Goal: Task Accomplishment & Management: Manage account settings

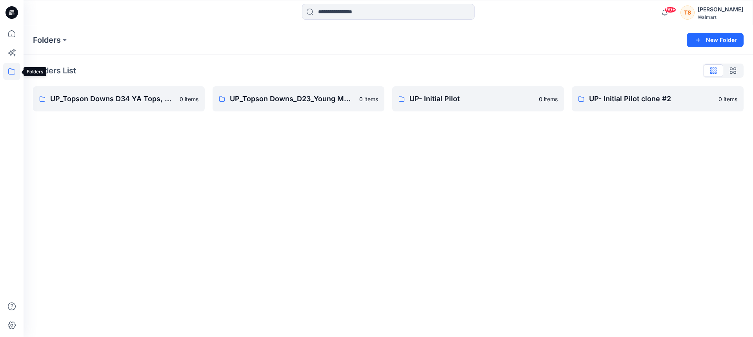
click at [14, 65] on icon at bounding box center [11, 71] width 17 height 17
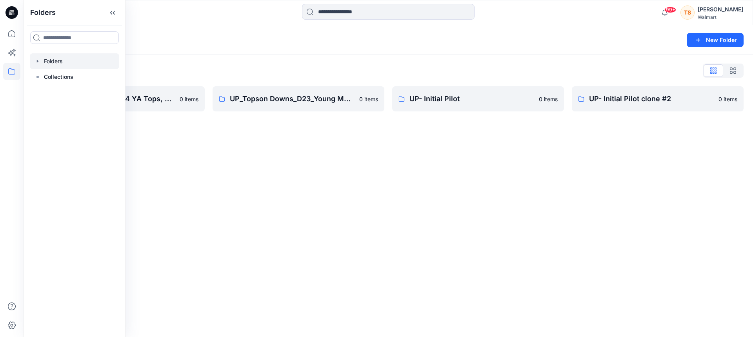
click at [51, 63] on div at bounding box center [74, 61] width 89 height 16
click at [36, 62] on icon "button" at bounding box center [37, 61] width 6 height 6
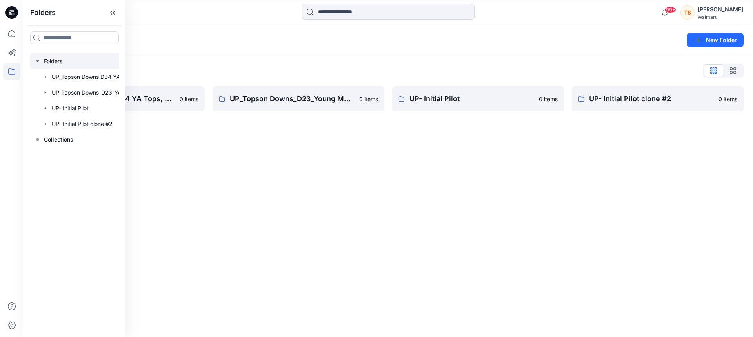
click at [68, 65] on div at bounding box center [85, 61] width 110 height 16
click at [177, 152] on div "Folders New Folder Folders List UP_Topson Downs D34 YA Tops, Dresses and Sets 0…" at bounding box center [388, 181] width 729 height 312
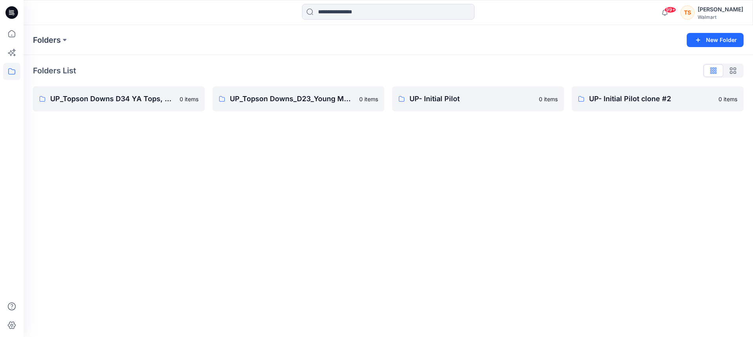
click at [722, 19] on div "Walmart" at bounding box center [719, 17] width 45 height 6
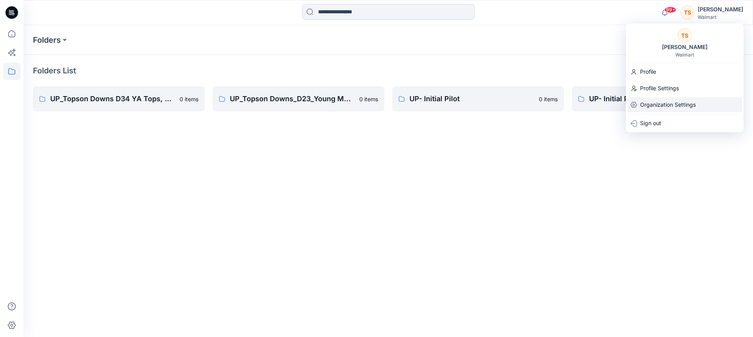
click at [653, 107] on p "Organization Settings" at bounding box center [668, 104] width 56 height 15
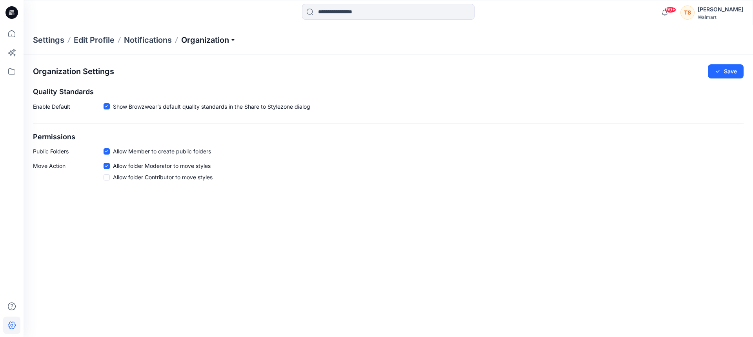
click at [230, 45] on p "Organization" at bounding box center [208, 39] width 55 height 11
click at [239, 180] on div "Move Action Allow folder Moderator to move styles Allow folder Contributor to m…" at bounding box center [388, 172] width 710 height 23
click at [730, 16] on div "Walmart" at bounding box center [719, 17] width 45 height 6
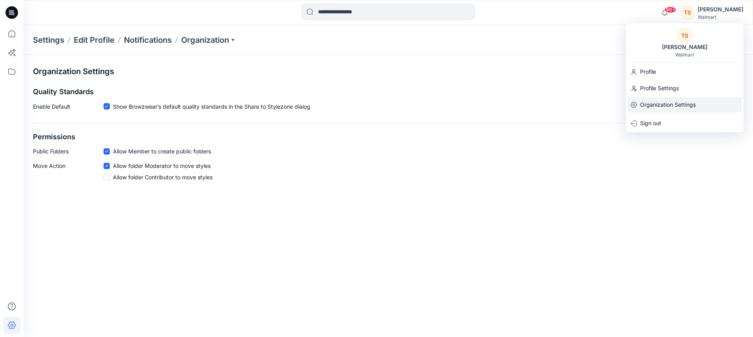
click at [678, 109] on p "Organization Settings" at bounding box center [668, 104] width 56 height 15
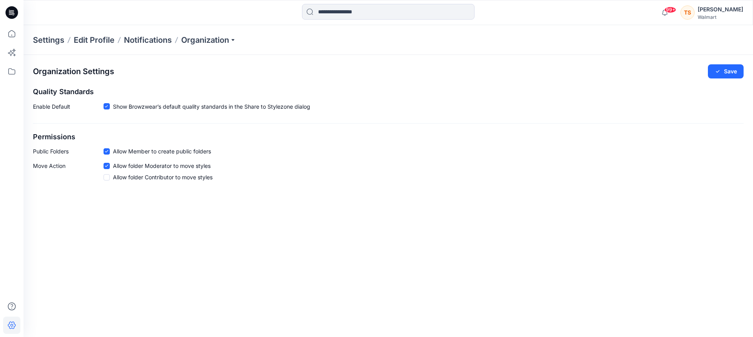
click at [256, 215] on div "Organization Settings Save Quality Standards Enable Default Show Browzwear’s de…" at bounding box center [388, 196] width 729 height 282
click at [11, 70] on icon at bounding box center [11, 71] width 17 height 17
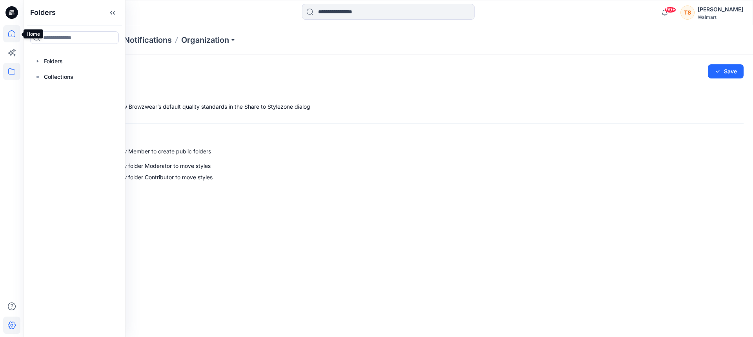
click at [11, 33] on icon at bounding box center [11, 33] width 17 height 17
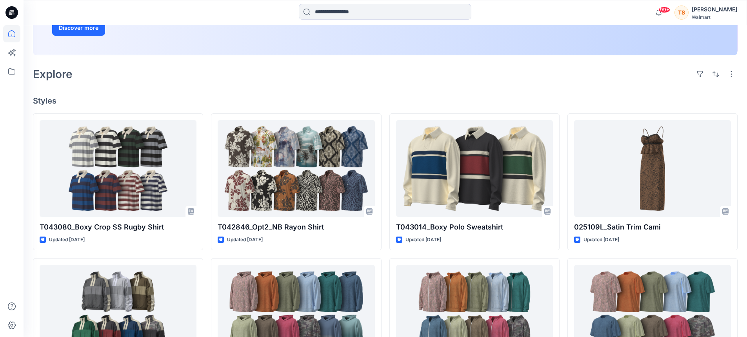
scroll to position [196, 0]
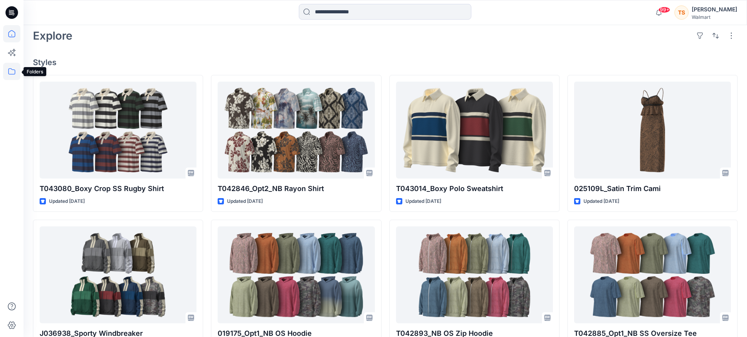
click at [11, 71] on icon at bounding box center [11, 71] width 17 height 17
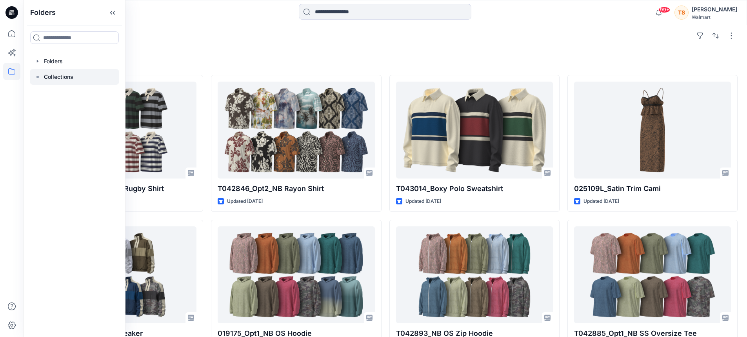
click at [67, 74] on p "Collections" at bounding box center [58, 76] width 29 height 9
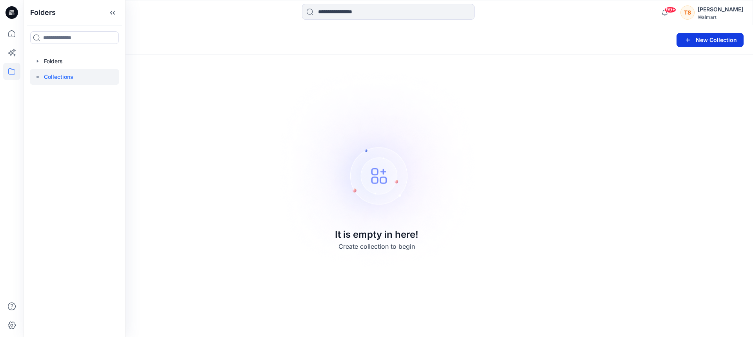
click at [704, 39] on button "New Collection" at bounding box center [709, 40] width 67 height 14
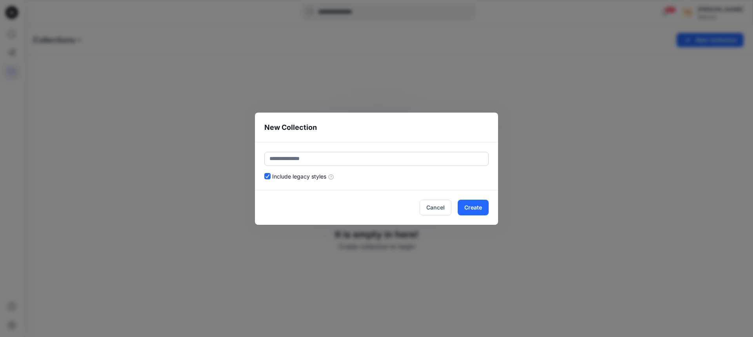
click at [329, 163] on input "text" at bounding box center [376, 159] width 224 height 14
type input "*"
click at [474, 209] on button "Create" at bounding box center [472, 208] width 31 height 16
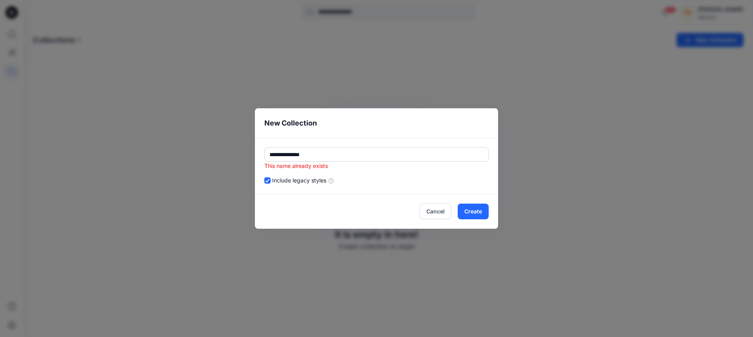
click at [311, 156] on input "**********" at bounding box center [376, 154] width 224 height 14
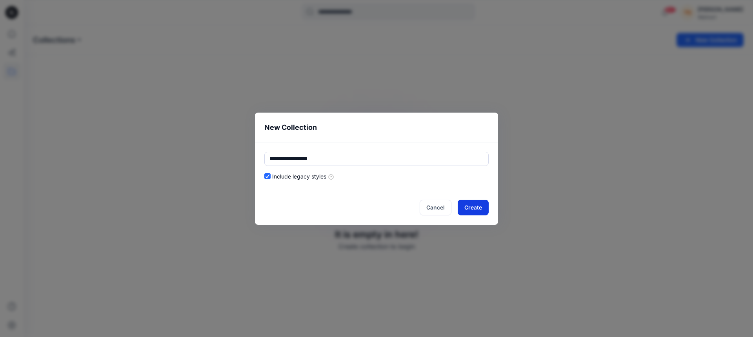
type input "**********"
click at [483, 208] on button "Create" at bounding box center [472, 208] width 31 height 16
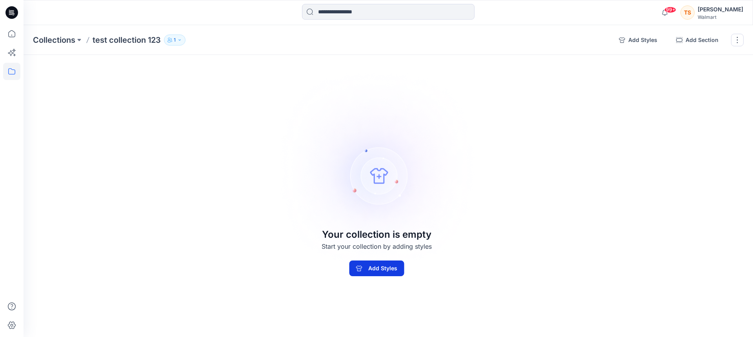
click at [382, 267] on button "Add Styles" at bounding box center [376, 268] width 55 height 16
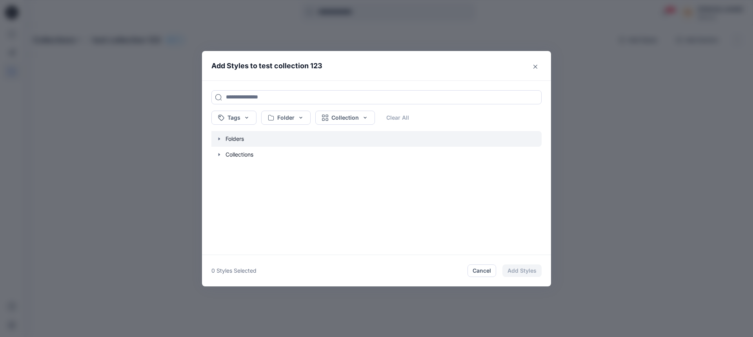
click at [219, 139] on icon "button" at bounding box center [219, 138] width 2 height 3
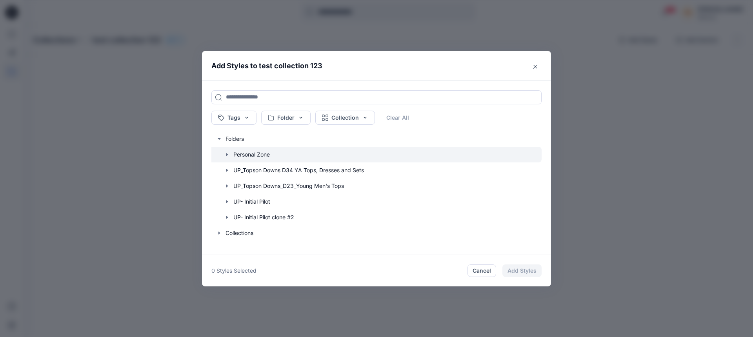
click at [226, 155] on icon "button" at bounding box center [227, 154] width 2 height 3
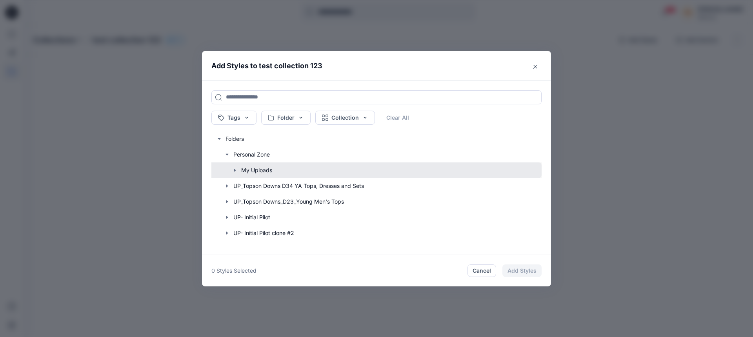
click at [238, 172] on button "button" at bounding box center [372, 170] width 338 height 16
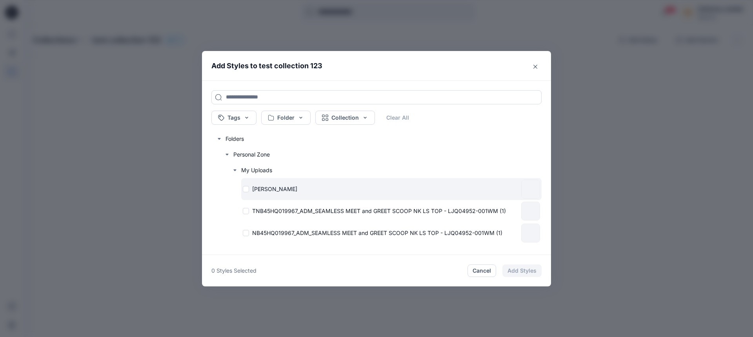
click at [249, 192] on div "Adam" at bounding box center [380, 189] width 275 height 8
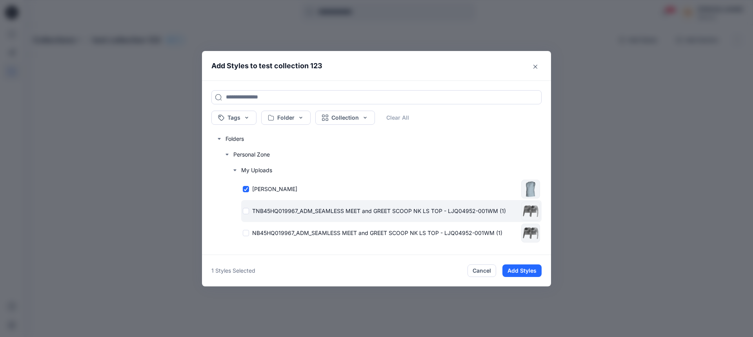
click at [249, 214] on div "TNB45HQ019967_ADM_SEAMLESS MEET and GREET SCOOP NK LS TOP - LJQ04952-001WM (1)" at bounding box center [380, 211] width 275 height 8
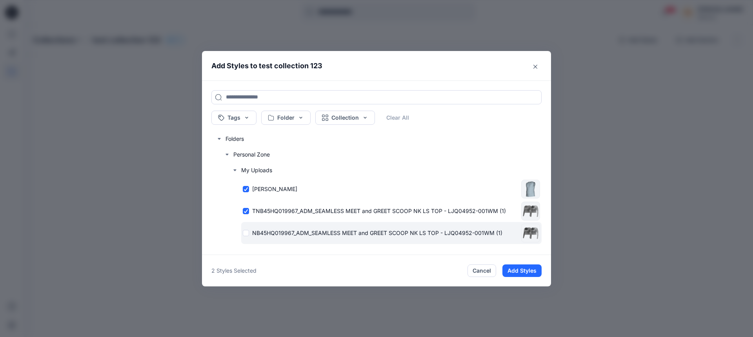
click at [245, 234] on div "NB45HQ019967_ADM_SEAMLESS MEET and GREET SCOOP NK LS TOP - LJQ04952-001WM (1)" at bounding box center [380, 233] width 275 height 8
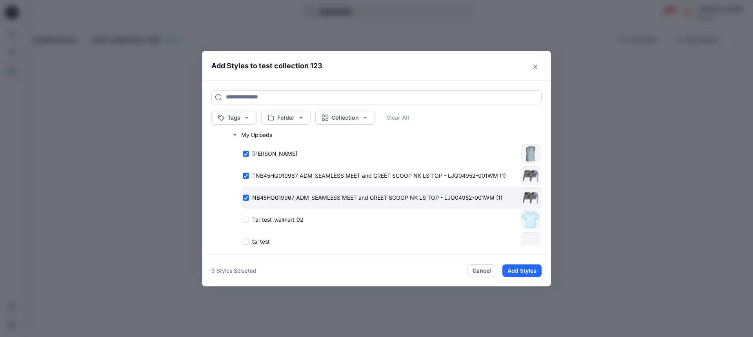
scroll to position [78, 0]
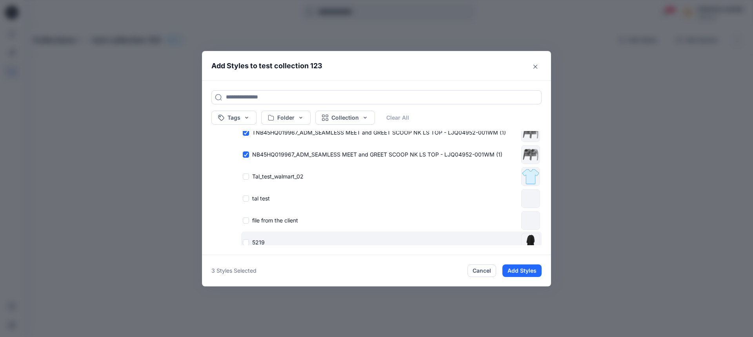
click at [256, 244] on p "5219" at bounding box center [258, 242] width 13 height 8
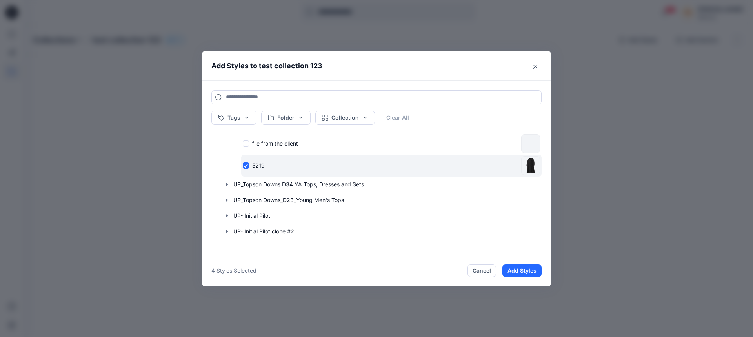
scroll to position [157, 0]
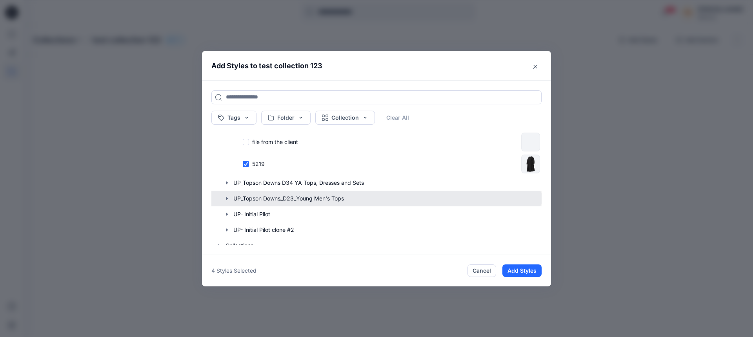
click at [225, 199] on icon "button" at bounding box center [227, 198] width 6 height 6
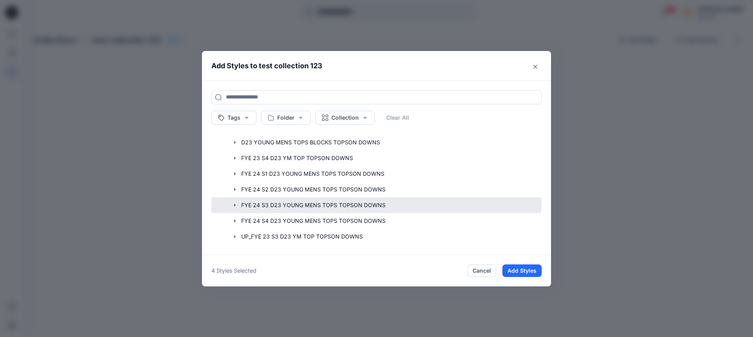
scroll to position [235, 0]
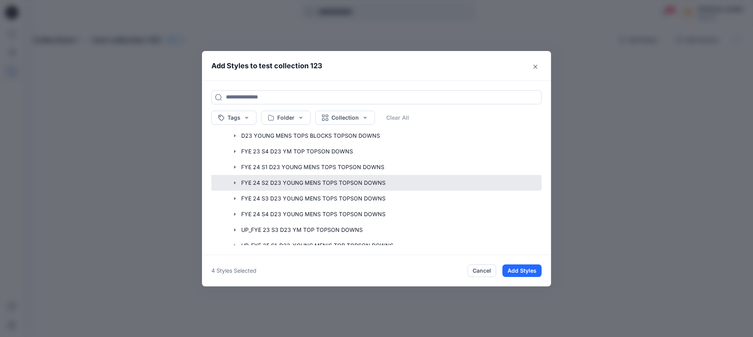
click at [244, 187] on button "button" at bounding box center [372, 183] width 338 height 16
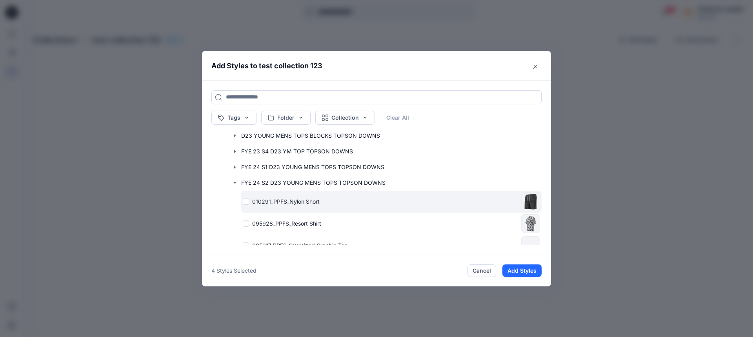
click at [245, 199] on div "010291_PPFS_Nylon Short" at bounding box center [380, 201] width 275 height 8
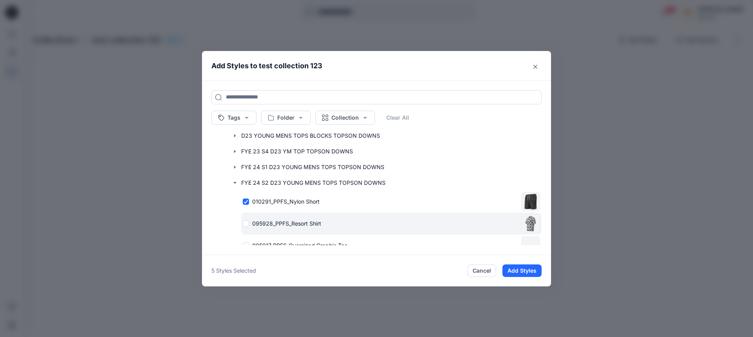
click at [254, 226] on p "095928_PPFS_Resort Shirt" at bounding box center [286, 223] width 69 height 8
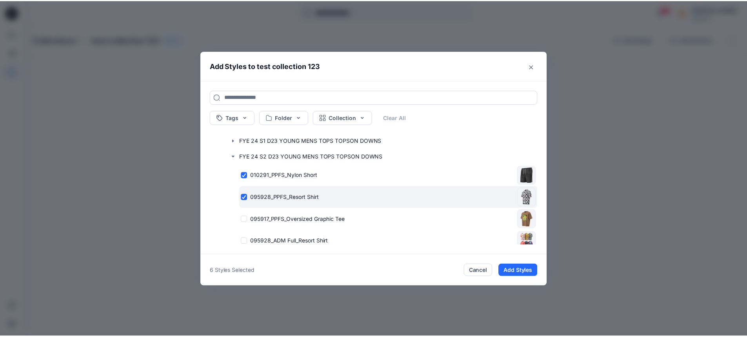
scroll to position [274, 0]
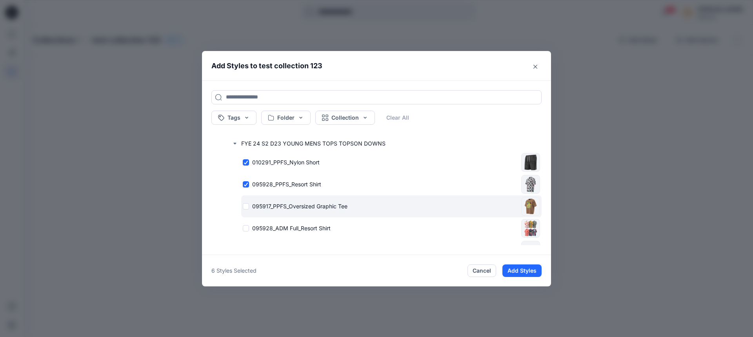
click at [255, 208] on p "095917_PPFS_Oversized Graphic Tee" at bounding box center [299, 206] width 95 height 8
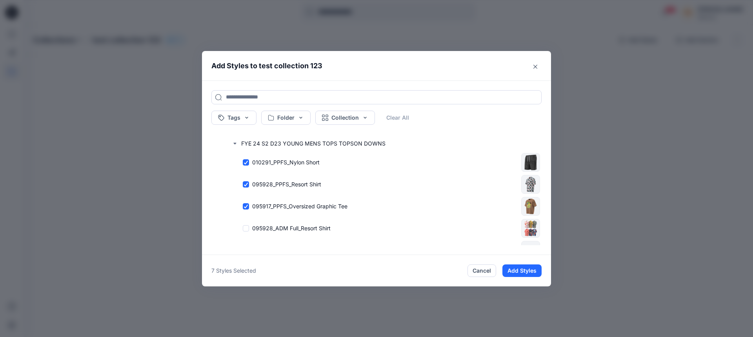
click at [516, 269] on button "Add Styles" at bounding box center [521, 270] width 39 height 13
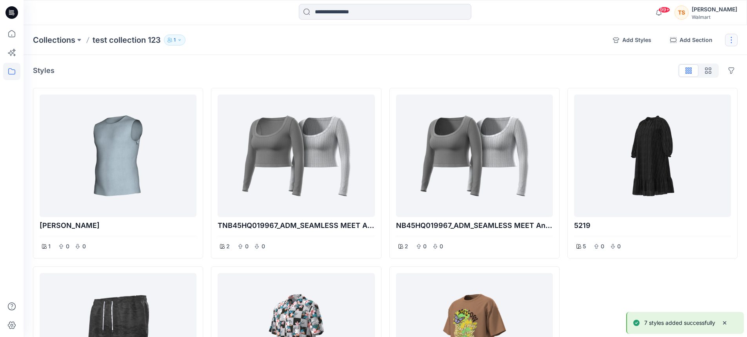
click at [727, 40] on button "button" at bounding box center [731, 40] width 13 height 13
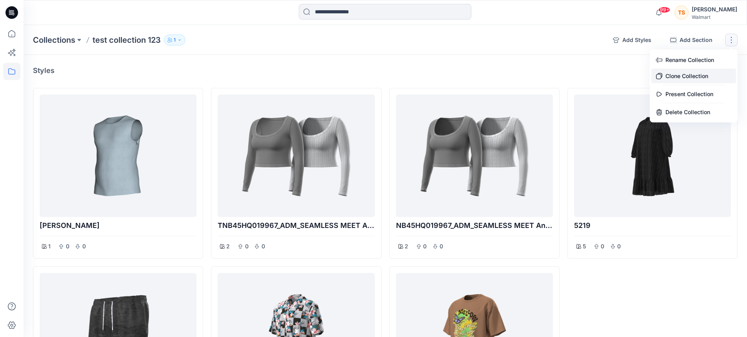
click at [697, 81] on button "Clone Collection" at bounding box center [693, 76] width 85 height 15
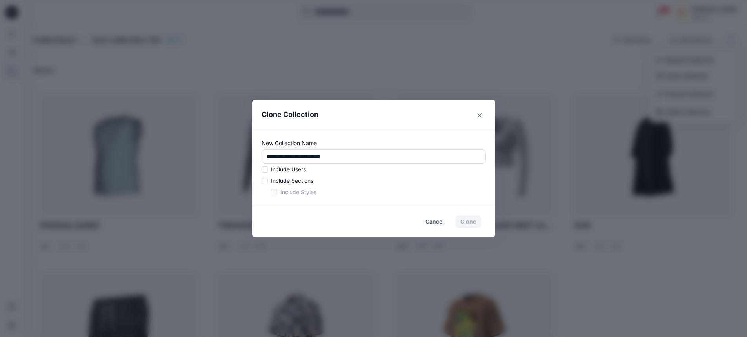
click at [282, 170] on p "Include Users" at bounding box center [288, 169] width 35 height 8
click at [267, 170] on span at bounding box center [264, 169] width 6 height 6
click at [268, 178] on span at bounding box center [264, 181] width 6 height 6
click at [298, 192] on p "Include Styles" at bounding box center [298, 192] width 36 height 8
click at [277, 192] on span at bounding box center [274, 192] width 6 height 6
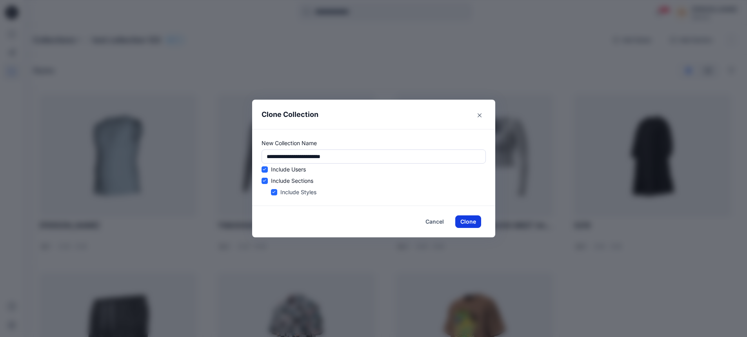
click at [475, 220] on button "Clone" at bounding box center [468, 221] width 26 height 13
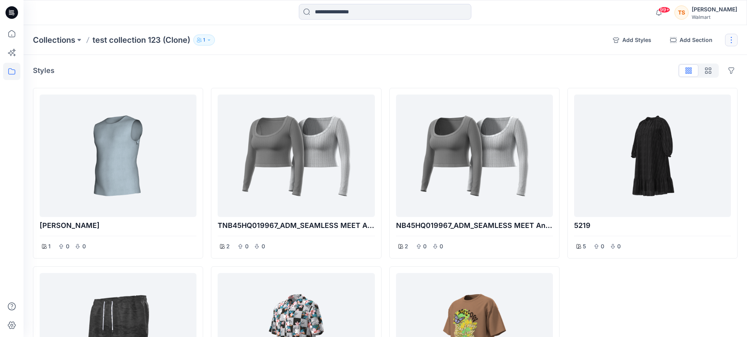
click at [735, 40] on button "button" at bounding box center [731, 40] width 13 height 13
click at [691, 111] on button "Delete Collection" at bounding box center [693, 112] width 85 height 15
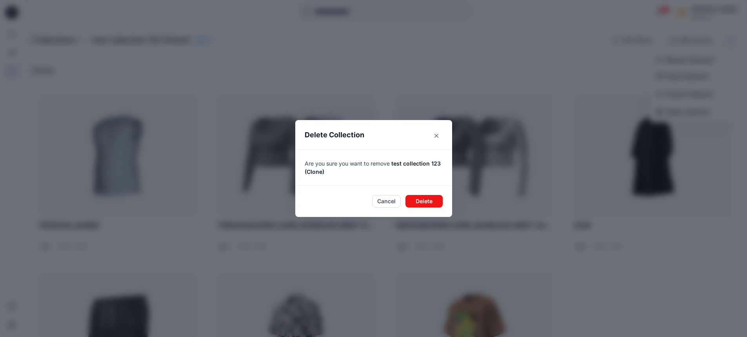
click at [436, 199] on button "Delete" at bounding box center [423, 201] width 37 height 13
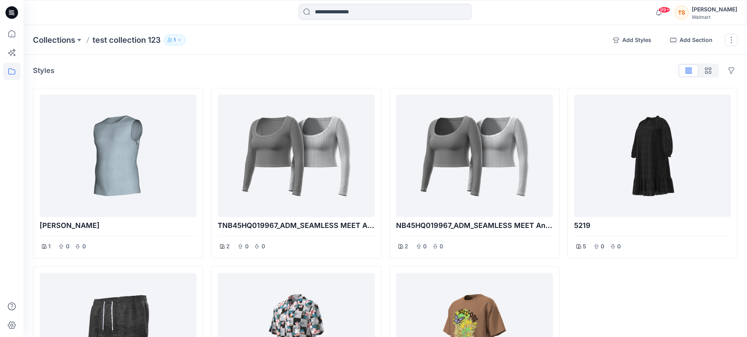
click at [729, 47] on div "Collections test collection 123 1 Add Styles Add Section Rename Collection Clon…" at bounding box center [385, 40] width 723 height 30
click at [729, 43] on button "button" at bounding box center [731, 40] width 13 height 13
click at [674, 115] on button "Delete Collection" at bounding box center [693, 112] width 85 height 15
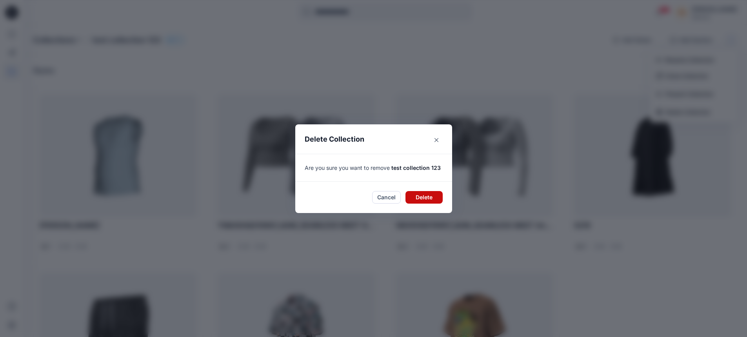
click at [414, 197] on button "Delete" at bounding box center [423, 197] width 37 height 13
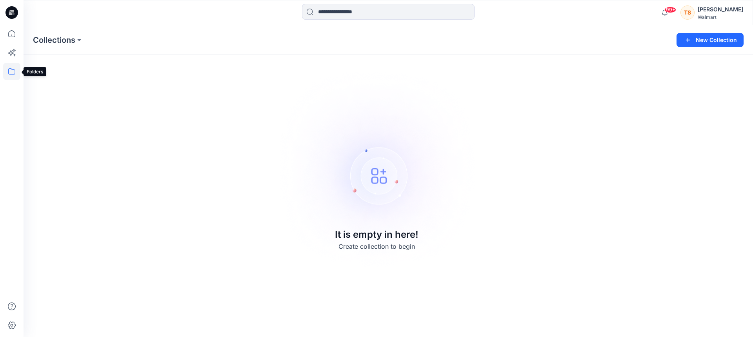
click at [9, 71] on icon at bounding box center [11, 71] width 7 height 6
click at [62, 77] on p "Collections" at bounding box center [58, 76] width 29 height 9
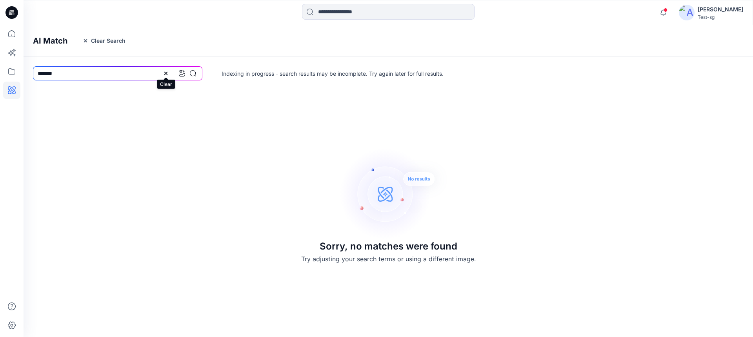
click at [167, 74] on icon at bounding box center [165, 73] width 3 height 3
click at [146, 74] on input at bounding box center [117, 73] width 169 height 14
click at [44, 75] on input "****" at bounding box center [117, 73] width 169 height 14
drag, startPoint x: 87, startPoint y: 76, endPoint x: 27, endPoint y: 68, distance: 60.5
click at [27, 68] on div "*****" at bounding box center [118, 73] width 188 height 33
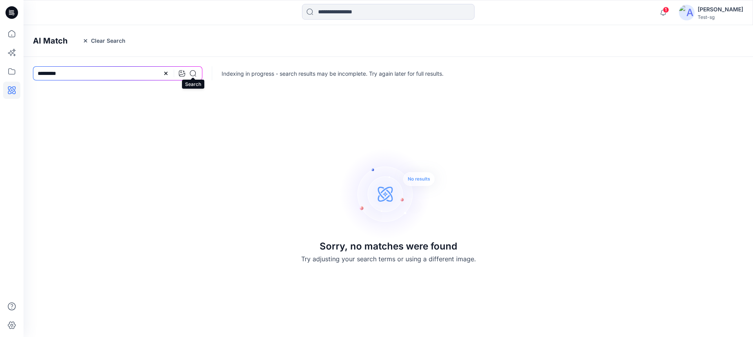
click at [192, 75] on icon at bounding box center [193, 73] width 6 height 6
click at [132, 78] on input "*********" at bounding box center [117, 73] width 169 height 14
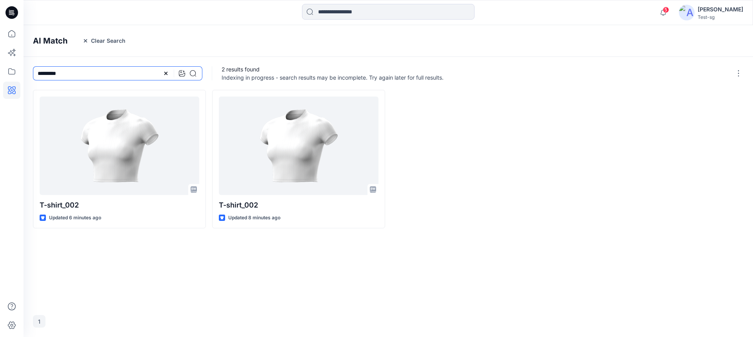
click at [143, 76] on input "*********" at bounding box center [117, 73] width 169 height 14
drag, startPoint x: 65, startPoint y: 73, endPoint x: 27, endPoint y: 73, distance: 38.4
click at [27, 73] on div "**********" at bounding box center [118, 73] width 188 height 33
click at [192, 76] on div at bounding box center [179, 73] width 33 height 14
click at [194, 74] on icon at bounding box center [193, 73] width 6 height 6
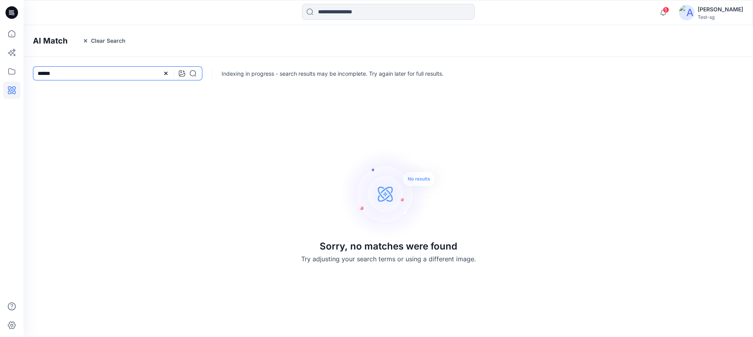
drag, startPoint x: 76, startPoint y: 75, endPoint x: -1, endPoint y: 72, distance: 76.5
click at [0, 72] on html "5 Notifications Tal Shoham has invited you to the Folder m &amp;e 2804 Just now…" at bounding box center [376, 168] width 753 height 337
drag, startPoint x: 69, startPoint y: 68, endPoint x: 38, endPoint y: 74, distance: 30.7
click at [38, 74] on input "****" at bounding box center [117, 73] width 169 height 14
drag, startPoint x: 45, startPoint y: 76, endPoint x: 36, endPoint y: 74, distance: 8.8
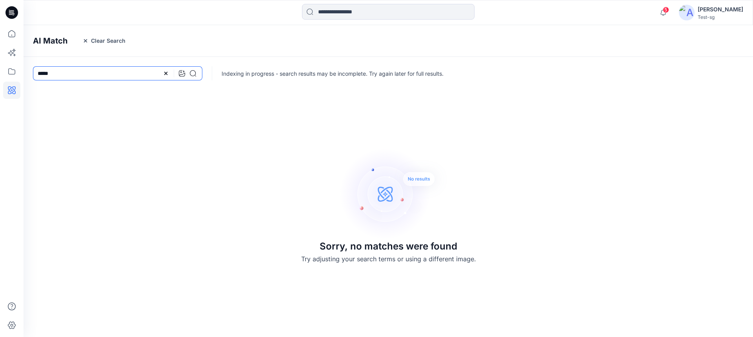
click at [36, 74] on input "*****" at bounding box center [117, 73] width 169 height 14
click at [57, 79] on input "*****" at bounding box center [117, 73] width 169 height 14
drag, startPoint x: 58, startPoint y: 74, endPoint x: 39, endPoint y: 73, distance: 18.4
click at [39, 73] on input "*****" at bounding box center [117, 73] width 169 height 14
drag, startPoint x: 64, startPoint y: 74, endPoint x: 24, endPoint y: 70, distance: 40.6
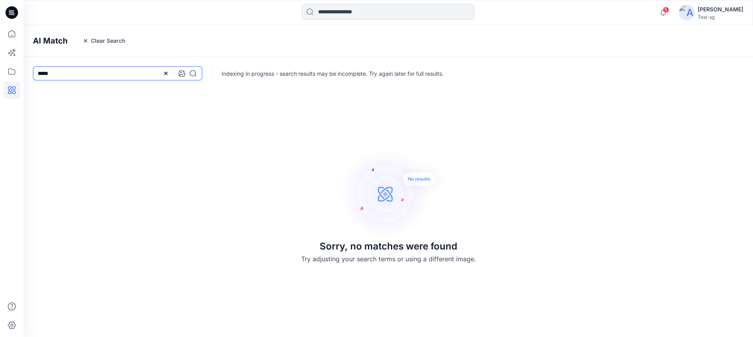
click at [24, 70] on div "*****" at bounding box center [118, 73] width 188 height 33
type input "*"
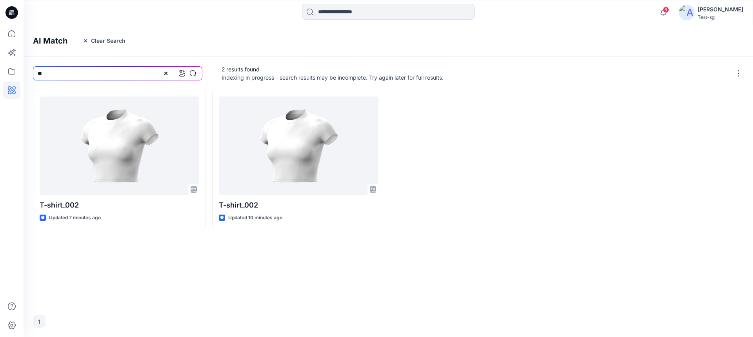
type input "*"
click at [114, 47] on button "Clear Search" at bounding box center [103, 40] width 53 height 13
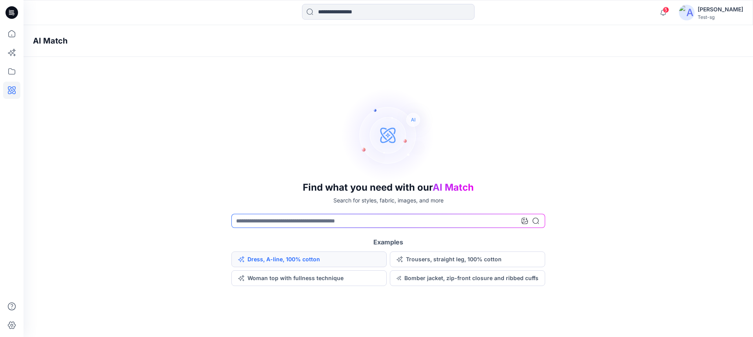
click at [270, 255] on button "Dress, A-line, 100% cotton" at bounding box center [308, 259] width 155 height 16
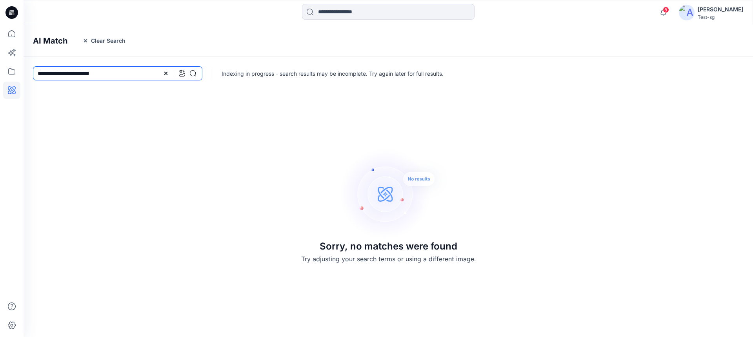
click at [76, 72] on input "**********" at bounding box center [117, 73] width 169 height 14
drag, startPoint x: 73, startPoint y: 72, endPoint x: 20, endPoint y: 69, distance: 53.4
click at [20, 69] on div "5 Notifications Tal Shoham has invited you to the Folder m &amp;e 2804 Just now…" at bounding box center [376, 168] width 753 height 337
type input "**********"
click at [114, 44] on button "Clear Search" at bounding box center [103, 40] width 53 height 13
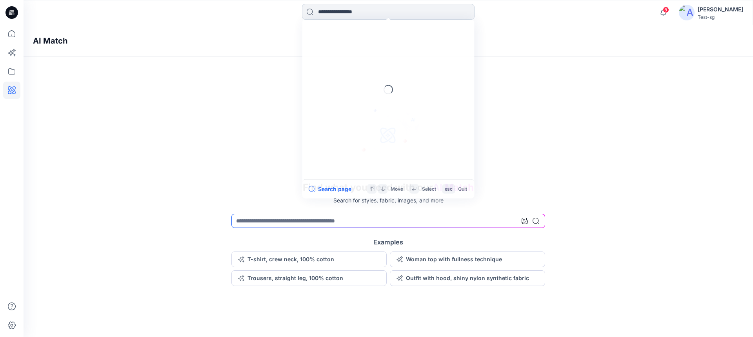
click at [334, 14] on input at bounding box center [388, 12] width 172 height 16
type input "*****"
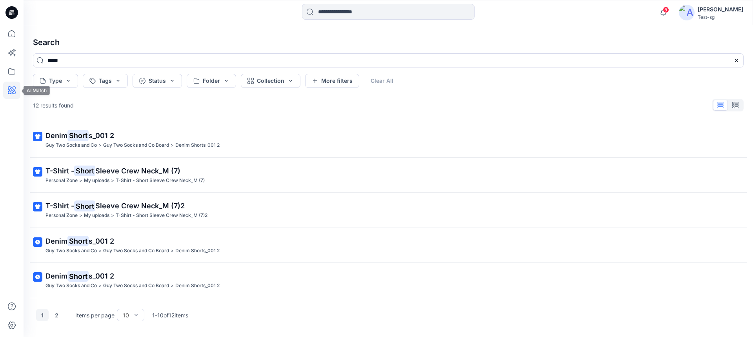
click at [15, 91] on icon at bounding box center [12, 90] width 8 height 8
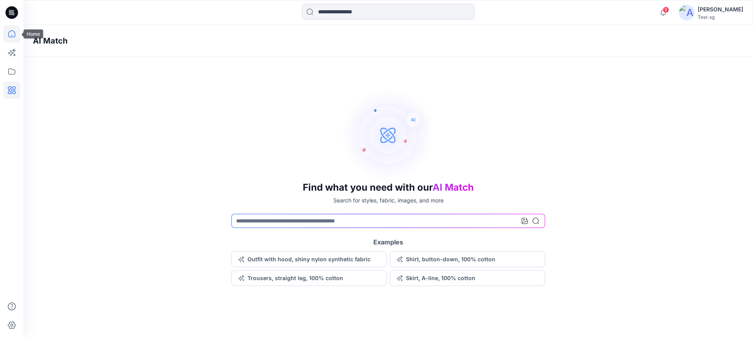
click at [15, 38] on icon at bounding box center [11, 33] width 17 height 17
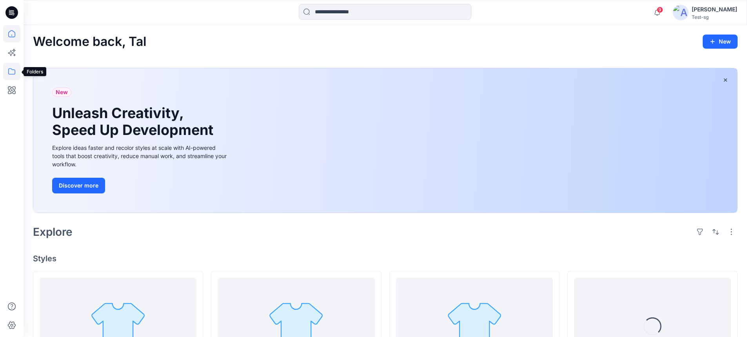
click at [13, 76] on icon at bounding box center [11, 71] width 17 height 17
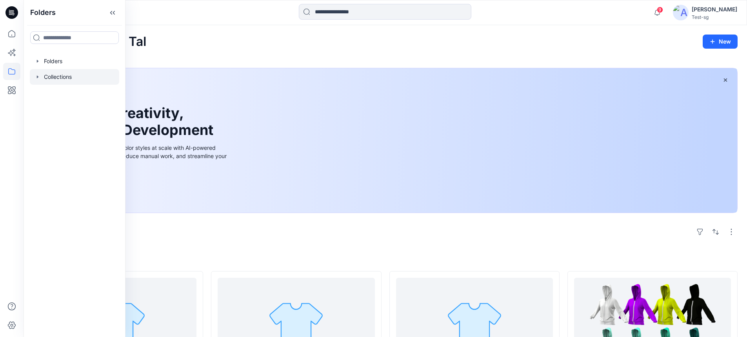
click at [39, 78] on icon "button" at bounding box center [37, 77] width 6 height 6
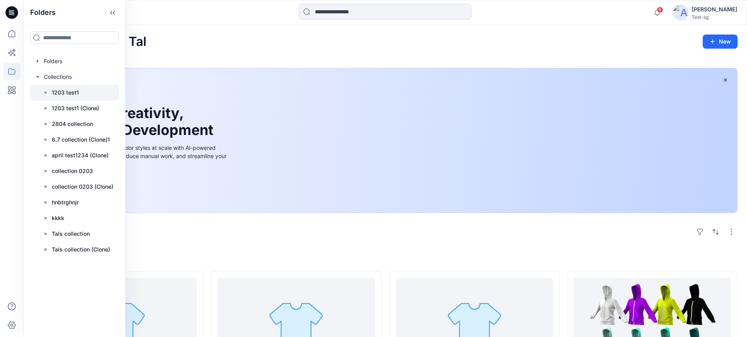
click at [61, 94] on p "1203 test1" at bounding box center [65, 92] width 27 height 9
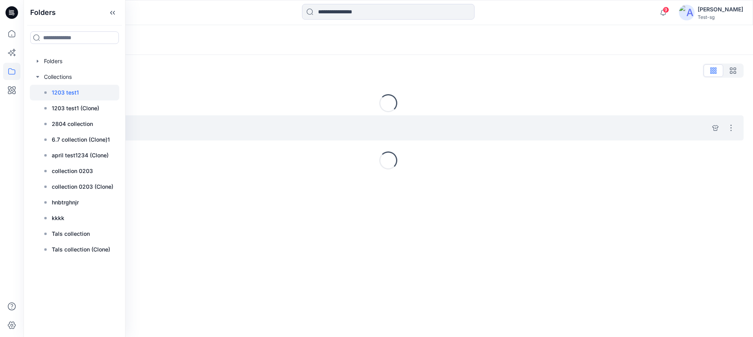
click at [307, 133] on div "gerg 2 items Hide section Delete section" at bounding box center [388, 127] width 710 height 25
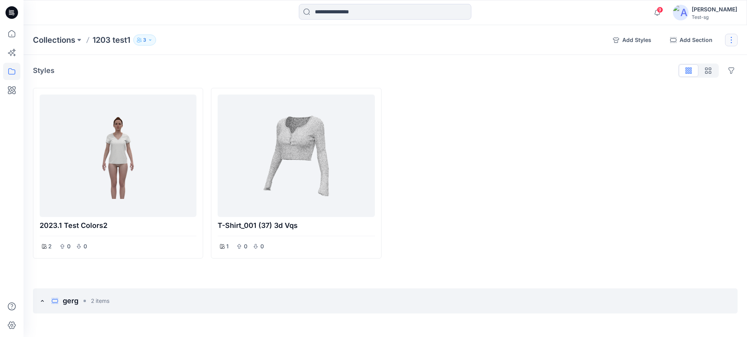
click at [732, 40] on button "button" at bounding box center [731, 40] width 13 height 13
click at [683, 80] on button "Clone Collection" at bounding box center [693, 76] width 85 height 15
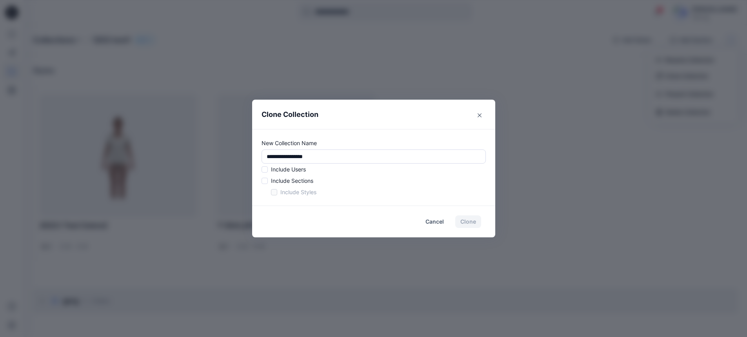
click at [269, 174] on div "Include Users Include Sections Include Styles" at bounding box center [373, 180] width 224 height 31
click at [267, 168] on span at bounding box center [264, 169] width 6 height 6
click at [267, 180] on span at bounding box center [264, 181] width 6 height 6
click at [276, 193] on span at bounding box center [274, 192] width 6 height 6
click at [476, 223] on button "Clone" at bounding box center [468, 221] width 26 height 13
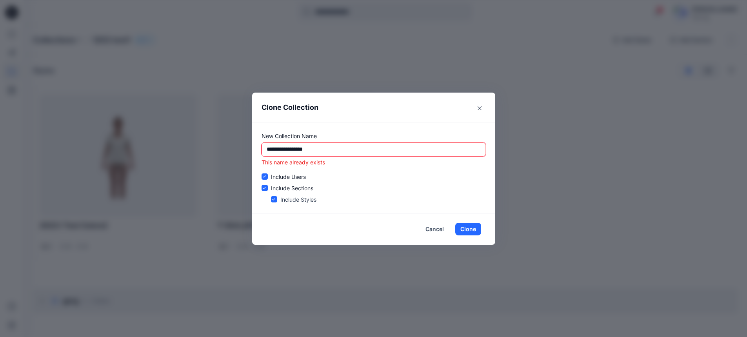
click at [332, 152] on input "**********" at bounding box center [373, 149] width 224 height 14
type input "**********"
click at [465, 226] on button "Clone" at bounding box center [468, 229] width 26 height 13
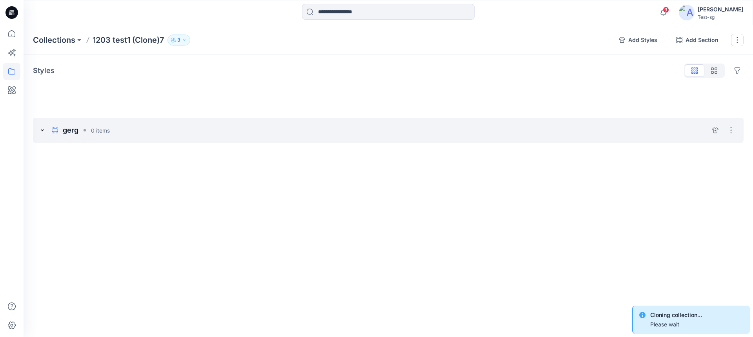
click at [44, 129] on icon at bounding box center [42, 130] width 6 height 6
click at [737, 42] on button "button" at bounding box center [737, 40] width 13 height 13
click at [683, 97] on button "Delete Collection" at bounding box center [699, 94] width 85 height 15
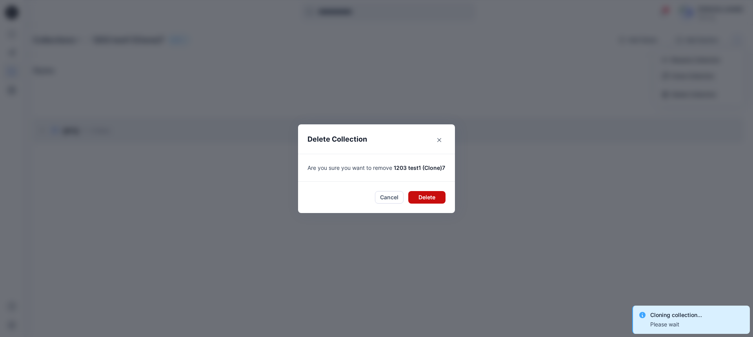
click at [427, 201] on button "Delete" at bounding box center [426, 197] width 37 height 13
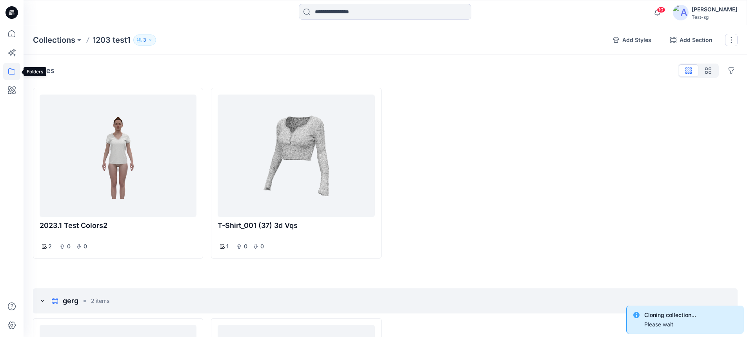
click at [13, 71] on icon at bounding box center [11, 71] width 17 height 17
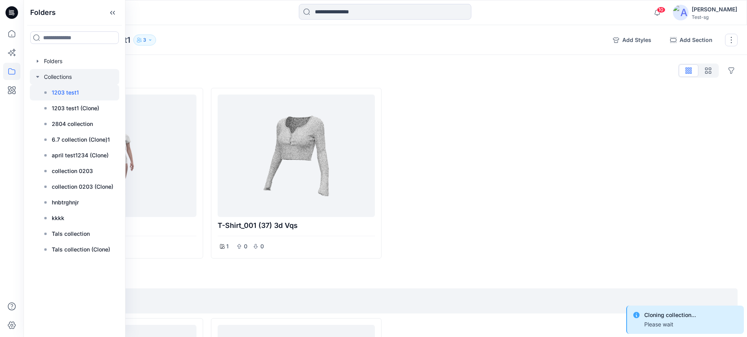
click at [53, 80] on div at bounding box center [74, 77] width 89 height 16
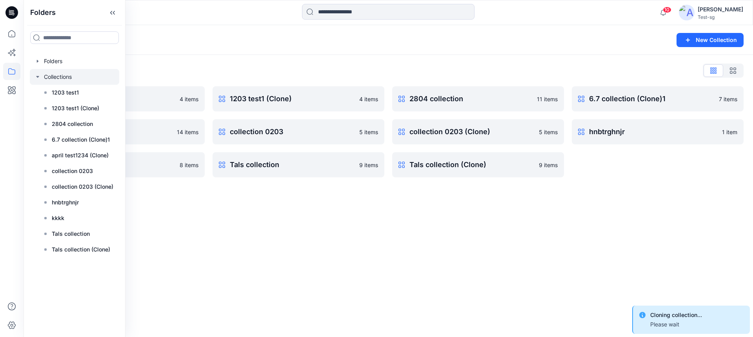
click at [325, 197] on div "Collections New Collection Collections List 1203 test1 4 items april test1234 (…" at bounding box center [388, 181] width 729 height 312
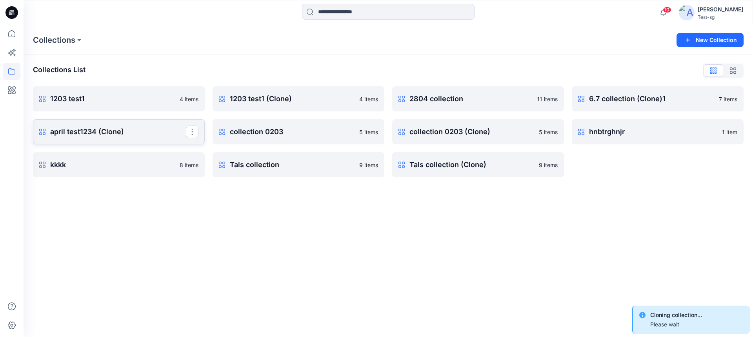
click at [151, 137] on p "april test1234 (Clone)" at bounding box center [118, 131] width 136 height 11
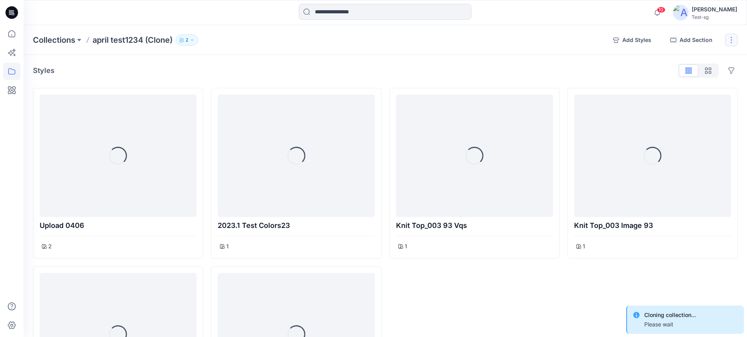
click at [728, 44] on button "button" at bounding box center [731, 40] width 13 height 13
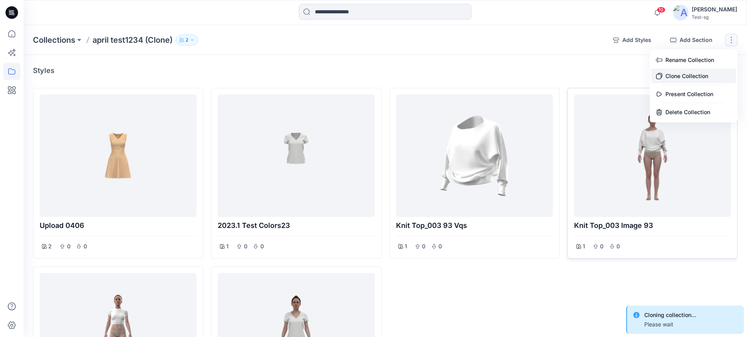
click at [674, 73] on button "Clone Collection" at bounding box center [693, 76] width 85 height 15
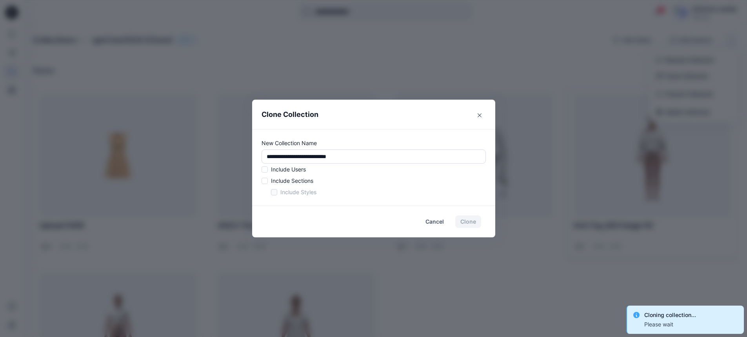
click at [270, 172] on div "Include Users" at bounding box center [373, 169] width 224 height 8
click at [268, 170] on span at bounding box center [264, 169] width 6 height 6
click at [270, 184] on div "Include Sections" at bounding box center [373, 180] width 224 height 8
click at [268, 182] on span at bounding box center [264, 181] width 6 height 6
click at [276, 191] on span at bounding box center [274, 192] width 6 height 6
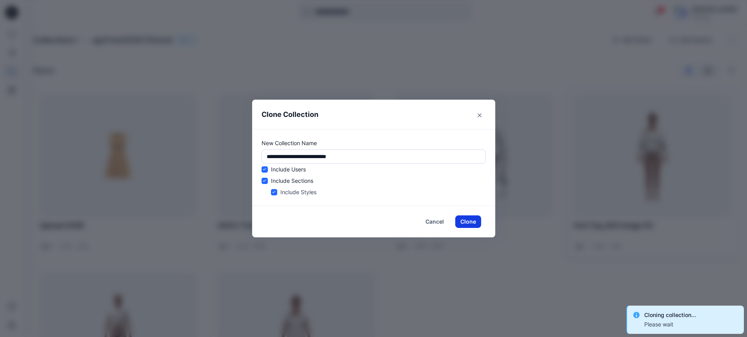
click at [474, 222] on button "Clone" at bounding box center [468, 221] width 26 height 13
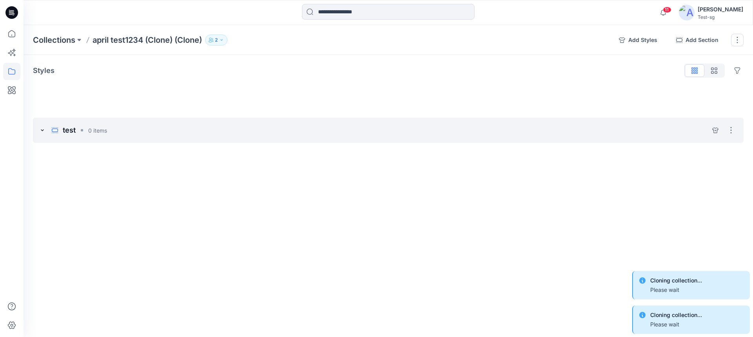
click at [42, 132] on icon at bounding box center [42, 130] width 6 height 6
click at [62, 42] on p "Collections" at bounding box center [54, 39] width 42 height 11
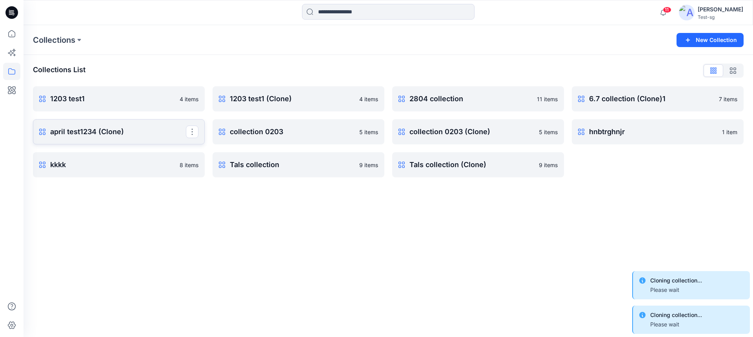
click at [128, 135] on p "april test1234 (Clone)" at bounding box center [118, 131] width 136 height 11
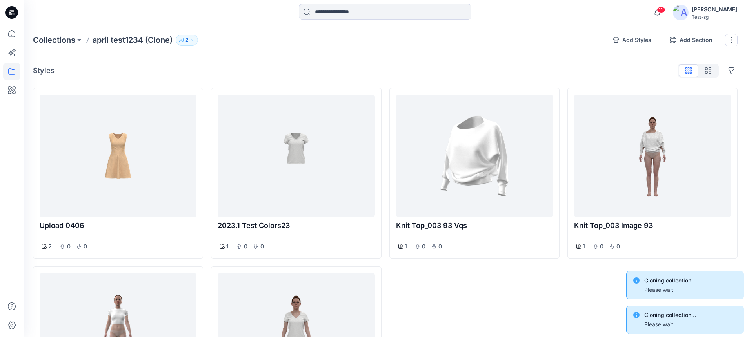
click at [137, 41] on p "april test1234 (Clone)" at bounding box center [133, 39] width 80 height 11
click at [72, 42] on p "Collections" at bounding box center [54, 39] width 42 height 11
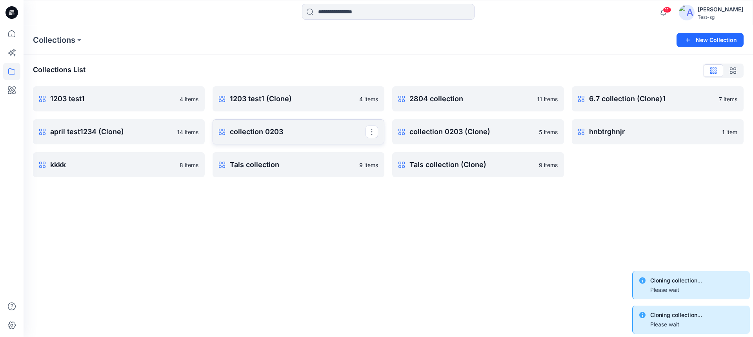
click at [274, 132] on p "collection 0203" at bounding box center [298, 131] width 136 height 11
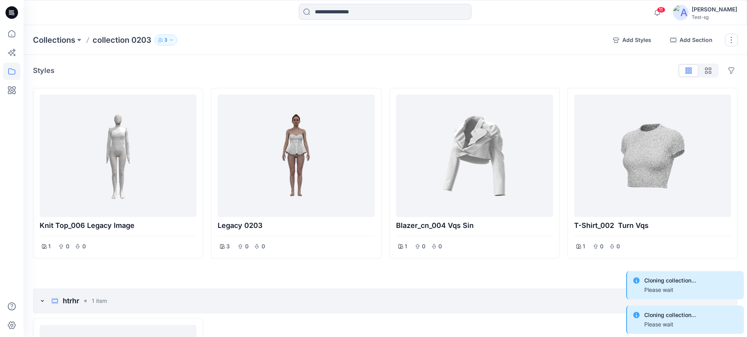
click at [60, 33] on div "Collections collection 0203 3 Add Styles Add Section Rename Collection Clone Co…" at bounding box center [385, 40] width 723 height 30
click at [63, 41] on p "Collections" at bounding box center [54, 39] width 42 height 11
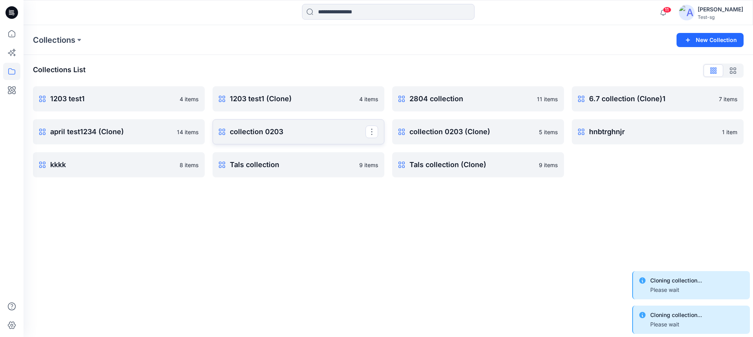
click at [304, 141] on link "collection 0203 Rename Collection Clone Collection Present Collection Delete Co…" at bounding box center [298, 131] width 172 height 25
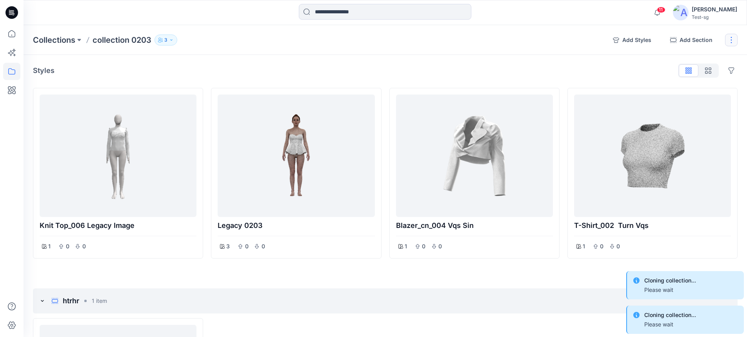
click at [733, 44] on button "button" at bounding box center [731, 40] width 13 height 13
click at [675, 78] on button "Clone Collection" at bounding box center [693, 76] width 85 height 15
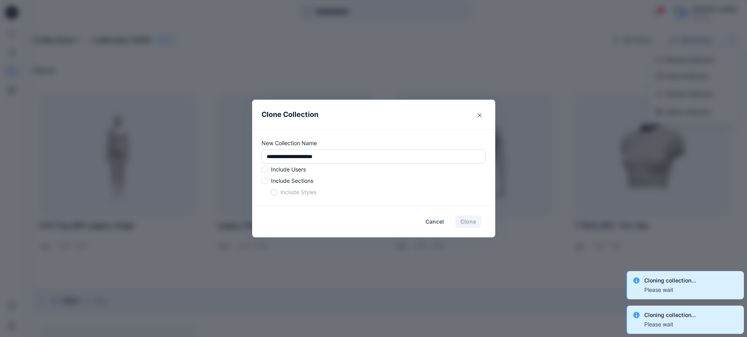
click at [268, 170] on span at bounding box center [264, 169] width 6 height 6
click at [267, 180] on span at bounding box center [264, 181] width 6 height 6
click at [277, 194] on span at bounding box center [274, 192] width 6 height 6
click at [468, 221] on button "Clone" at bounding box center [468, 221] width 26 height 13
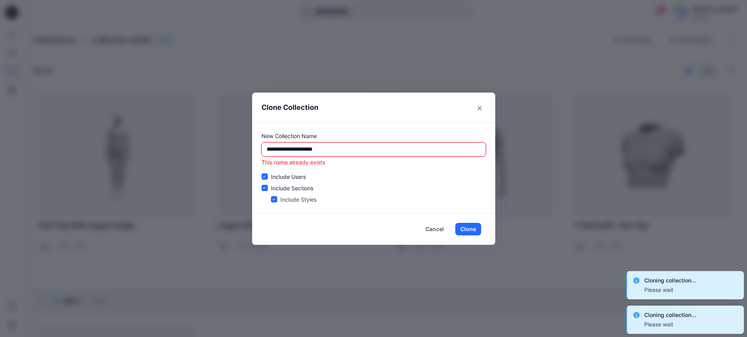
click at [345, 147] on input "**********" at bounding box center [373, 149] width 224 height 14
type input "**********"
click at [480, 227] on button "Clone" at bounding box center [468, 229] width 26 height 13
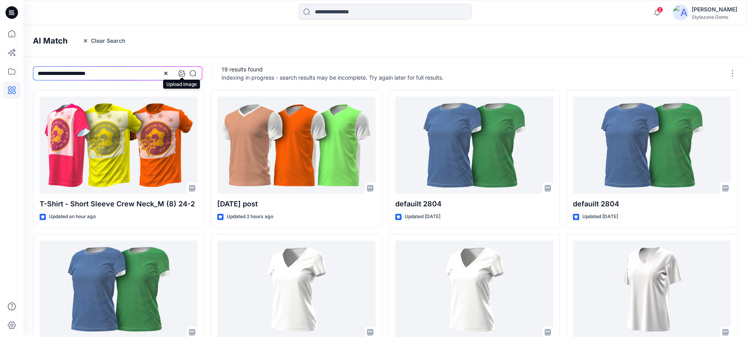
click at [182, 74] on icon at bounding box center [182, 73] width 6 height 6
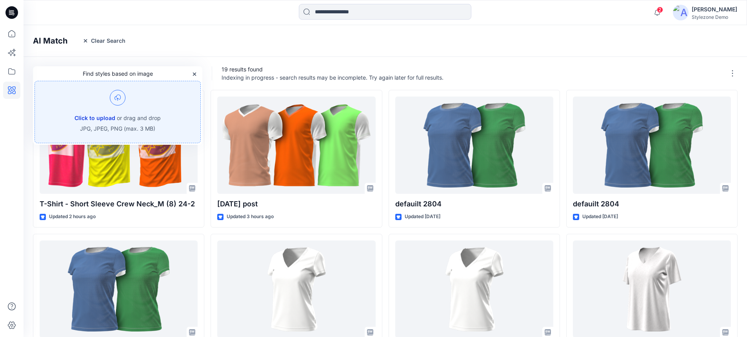
click at [103, 113] on button "Click to upload" at bounding box center [94, 117] width 41 height 9
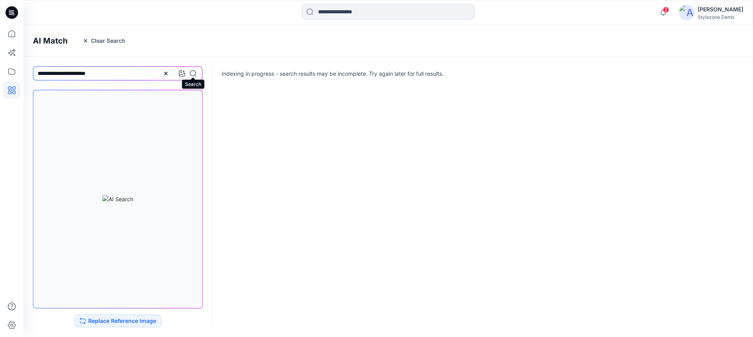
click at [194, 71] on icon at bounding box center [193, 73] width 6 height 6
click at [163, 72] on icon at bounding box center [166, 73] width 6 height 6
click at [192, 73] on icon at bounding box center [193, 73] width 6 height 6
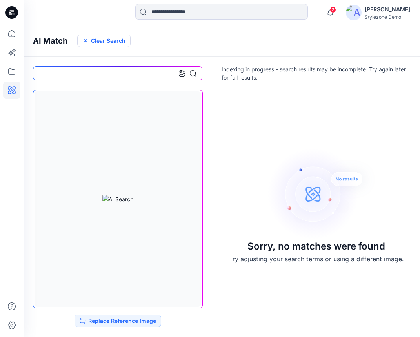
click at [111, 41] on button "Clear Search" at bounding box center [103, 40] width 53 height 13
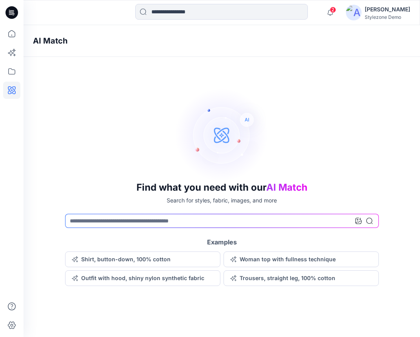
click at [360, 224] on div at bounding box center [363, 221] width 17 height 14
click at [359, 221] on icon at bounding box center [358, 221] width 6 height 6
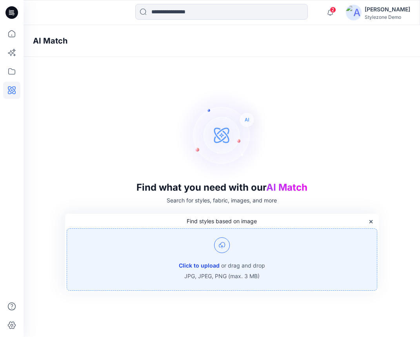
click at [200, 263] on button "Click to upload" at bounding box center [199, 265] width 41 height 9
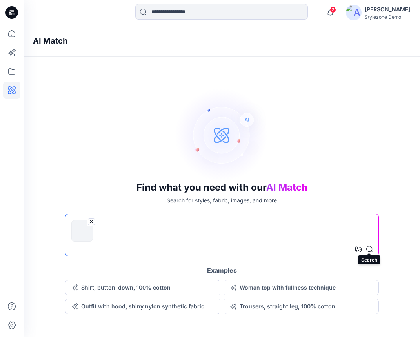
click at [371, 251] on icon at bounding box center [369, 249] width 6 height 6
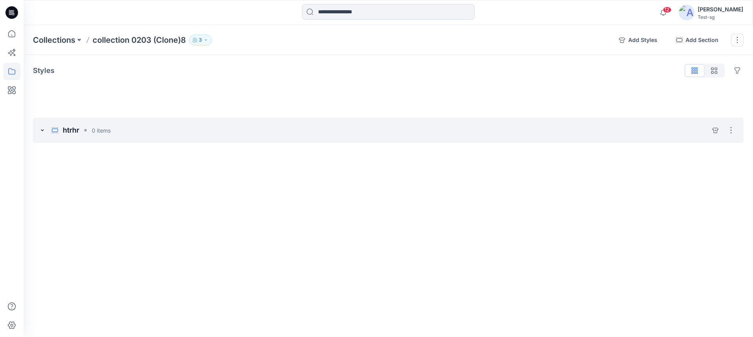
click at [43, 131] on icon at bounding box center [42, 130] width 3 height 2
click at [43, 131] on icon at bounding box center [42, 130] width 6 height 6
click at [62, 42] on p "Collections" at bounding box center [54, 39] width 42 height 11
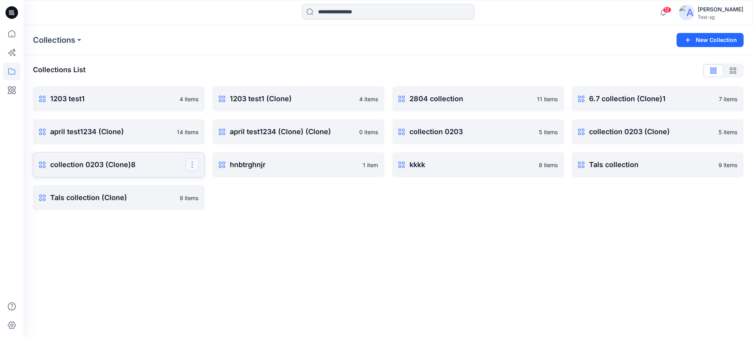
click at [191, 167] on button "button" at bounding box center [192, 164] width 13 height 13
click at [160, 215] on button "Delete Collection" at bounding box center [154, 219] width 85 height 15
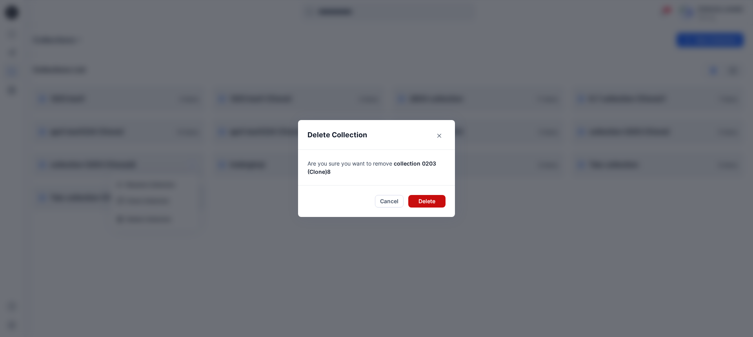
click at [419, 202] on button "Delete" at bounding box center [426, 201] width 37 height 13
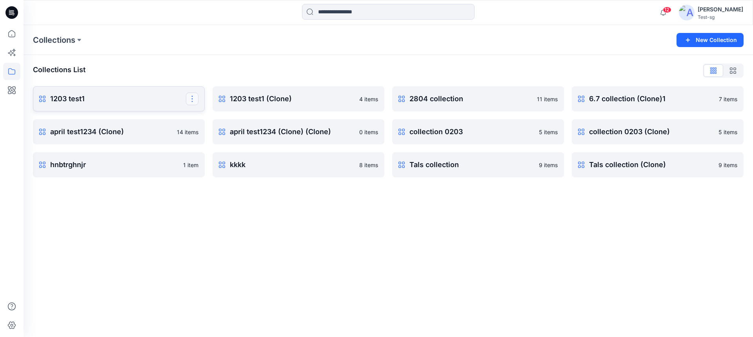
click at [190, 98] on button "button" at bounding box center [192, 99] width 13 height 13
click at [118, 96] on p "1203 test1" at bounding box center [118, 98] width 136 height 11
click at [190, 103] on button "button" at bounding box center [192, 99] width 13 height 13
click at [172, 139] on button "Clone Collection" at bounding box center [154, 134] width 85 height 15
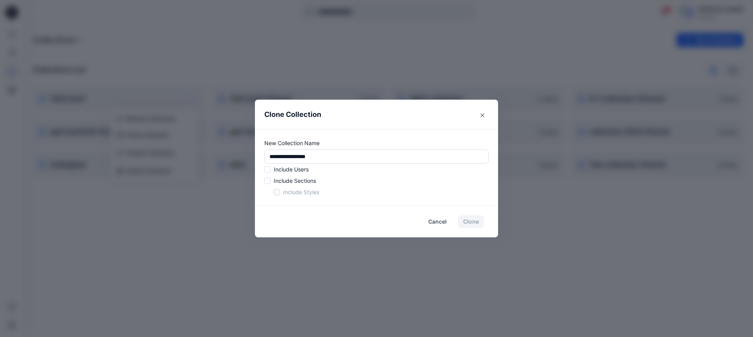
click at [268, 174] on div "Include Users Include Sections Include Styles" at bounding box center [376, 180] width 224 height 31
click at [267, 171] on span at bounding box center [267, 169] width 6 height 6
click at [266, 177] on div "Include Sections" at bounding box center [376, 180] width 224 height 8
click at [267, 180] on span at bounding box center [267, 181] width 6 height 6
click at [276, 192] on span at bounding box center [277, 192] width 6 height 6
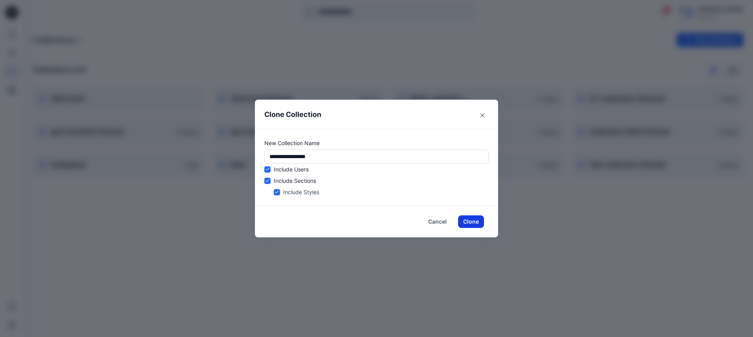
click at [463, 219] on button "Clone" at bounding box center [471, 221] width 26 height 13
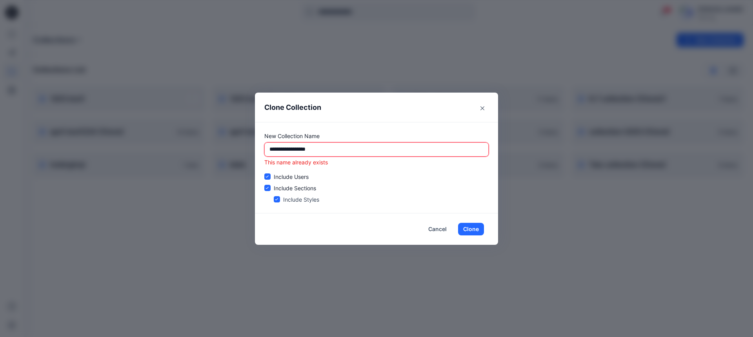
click at [317, 152] on input "**********" at bounding box center [376, 149] width 224 height 14
type input "**********"
click at [470, 231] on button "Clone" at bounding box center [471, 229] width 26 height 13
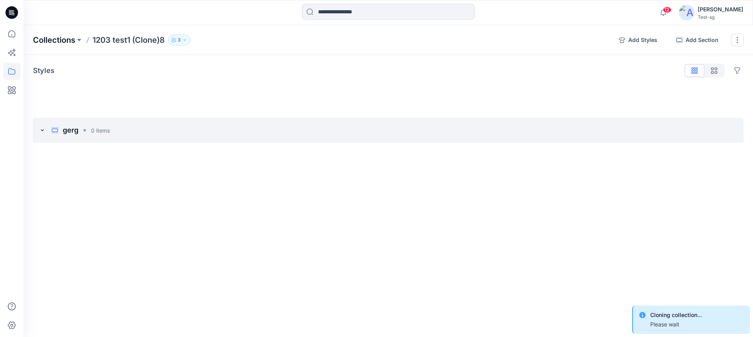
click at [56, 42] on p "Collections" at bounding box center [54, 39] width 42 height 11
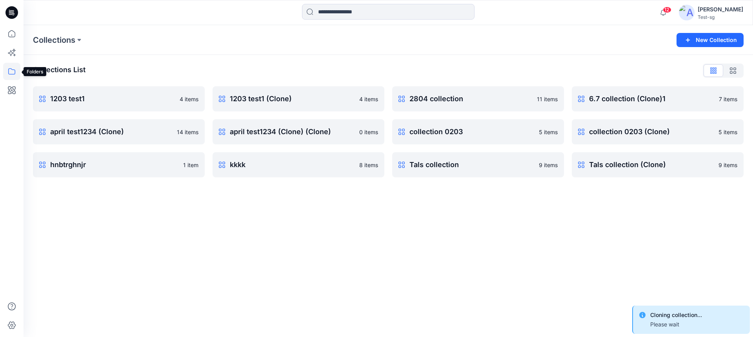
click at [12, 72] on icon at bounding box center [11, 71] width 17 height 17
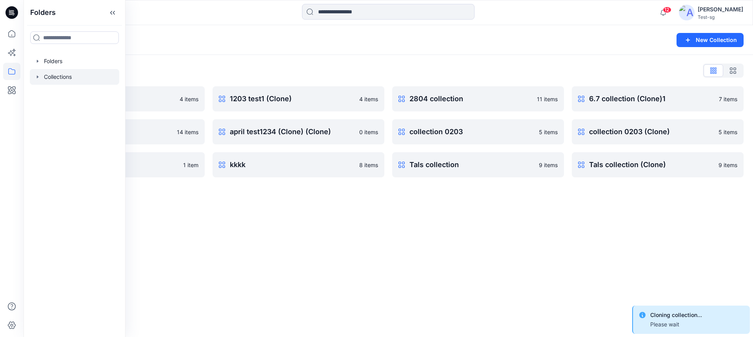
click at [71, 75] on div at bounding box center [74, 77] width 89 height 16
click at [190, 219] on div "Collections New Collection Collections List 1203 test1 4 items april test1234 (…" at bounding box center [388, 181] width 729 height 312
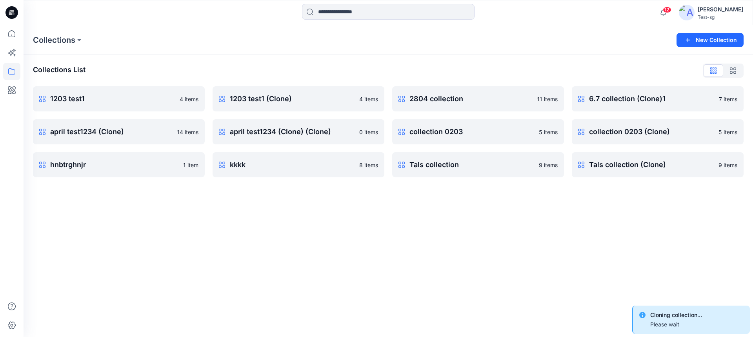
click at [677, 317] on h6 "Cloning collection..." at bounding box center [676, 314] width 52 height 9
click at [666, 15] on icon "button" at bounding box center [662, 12] width 5 height 5
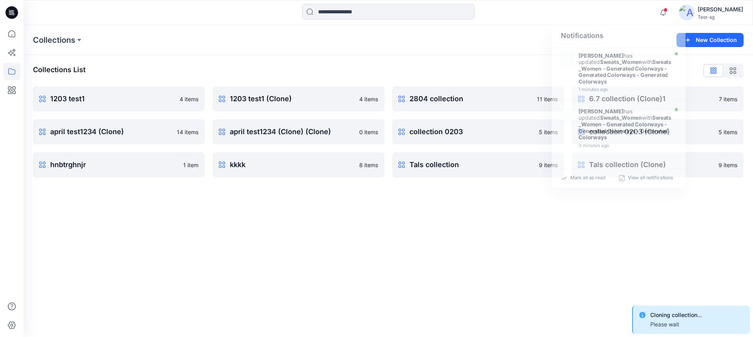
click at [497, 50] on div "Collections New Collection" at bounding box center [388, 40] width 729 height 30
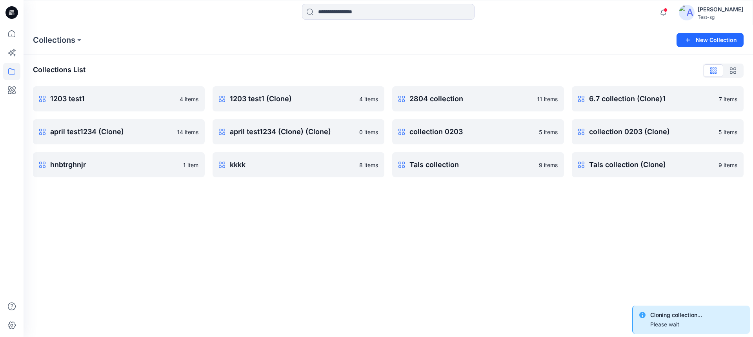
click at [683, 314] on h6 "Cloning collection..." at bounding box center [676, 314] width 52 height 9
click at [659, 278] on div "Collections New Collection Collections List 1203 test1 4 items april test1234 (…" at bounding box center [388, 181] width 729 height 312
click at [602, 261] on div "Collections New Collection Collections List 1203 test1 4 items april test1234 (…" at bounding box center [388, 181] width 729 height 312
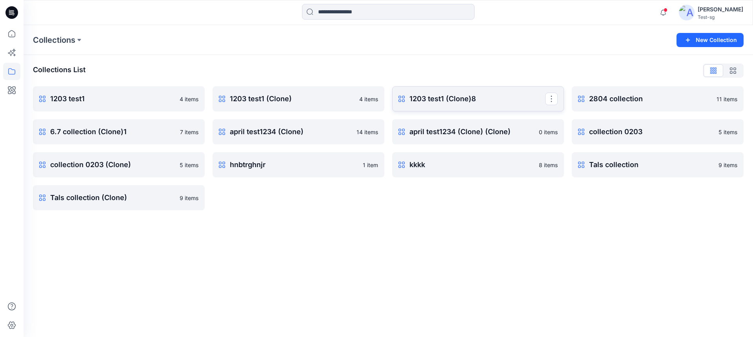
click at [448, 103] on p "1203 test1 (Clone)8" at bounding box center [477, 98] width 136 height 11
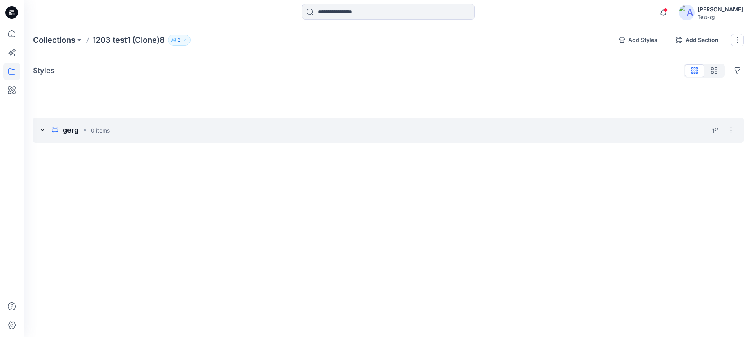
click at [43, 129] on icon at bounding box center [42, 130] width 6 height 6
click at [41, 131] on icon at bounding box center [42, 130] width 3 height 2
click at [52, 39] on p "Collections" at bounding box center [54, 39] width 42 height 11
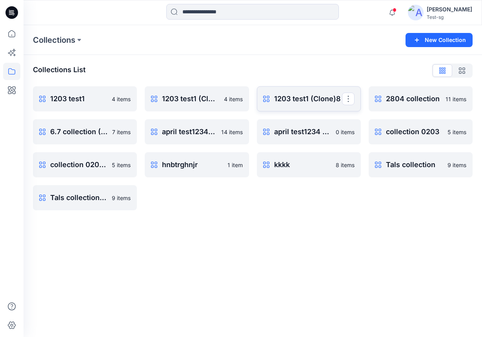
click at [293, 99] on p "1203 test1 (Clone)8" at bounding box center [308, 98] width 68 height 11
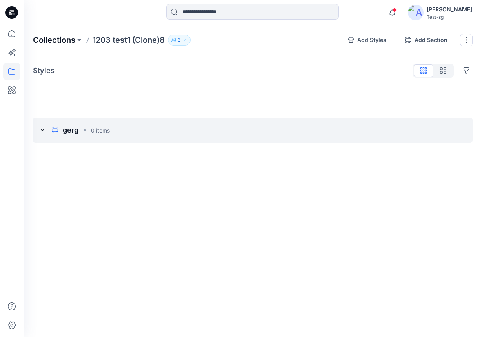
click at [58, 39] on p "Collections" at bounding box center [54, 39] width 42 height 11
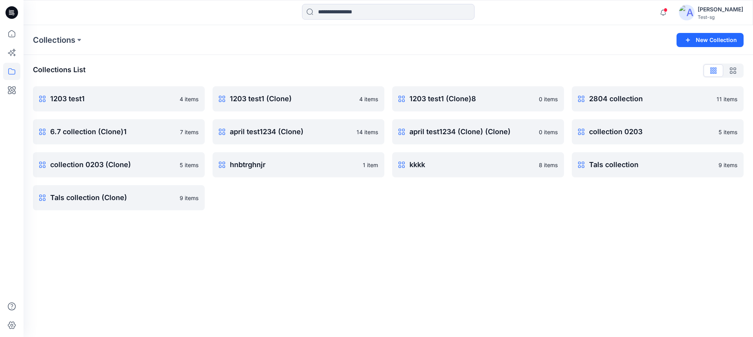
click at [419, 12] on div "[PERSON_NAME]" at bounding box center [719, 9] width 45 height 9
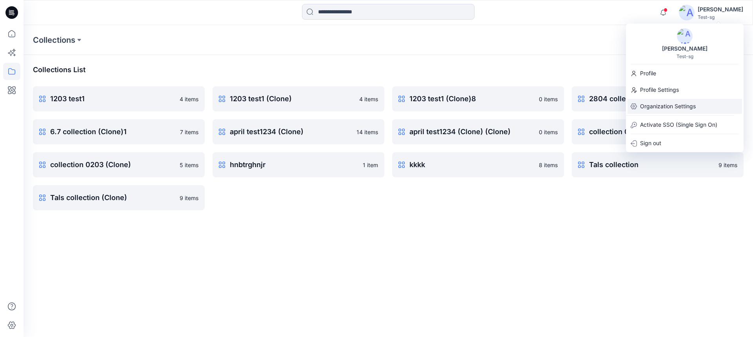
click at [419, 103] on p "Organization Settings" at bounding box center [668, 106] width 56 height 15
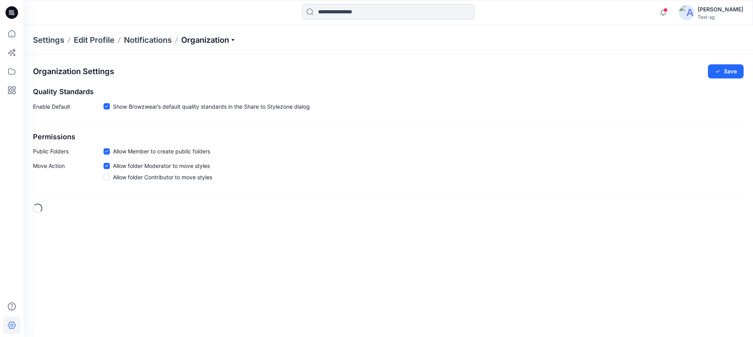
drag, startPoint x: 236, startPoint y: 41, endPoint x: 235, endPoint y: 37, distance: 4.2
click at [235, 37] on p "Organization" at bounding box center [208, 39] width 55 height 11
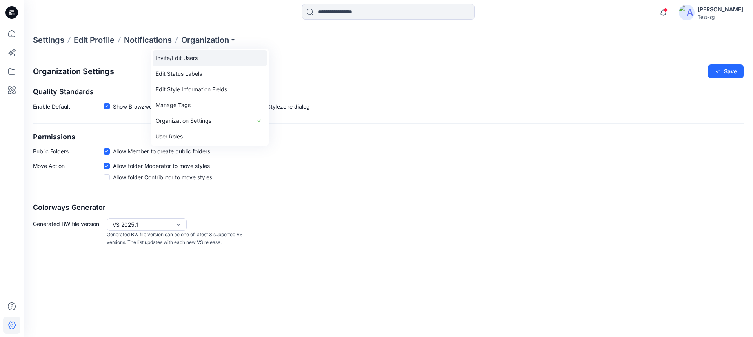
click at [215, 56] on link "Invite/Edit Users" at bounding box center [209, 58] width 114 height 16
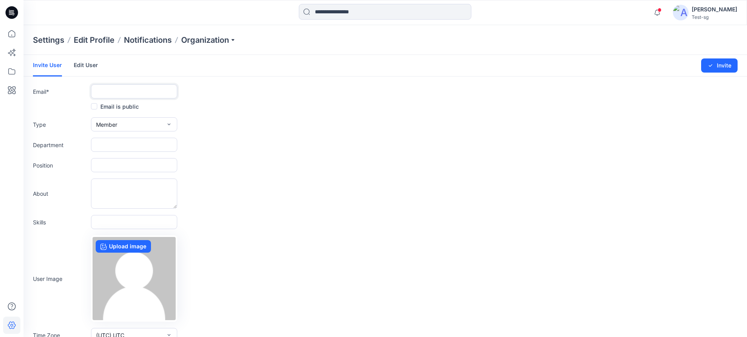
click at [136, 89] on input "text" at bounding box center [134, 91] width 86 height 14
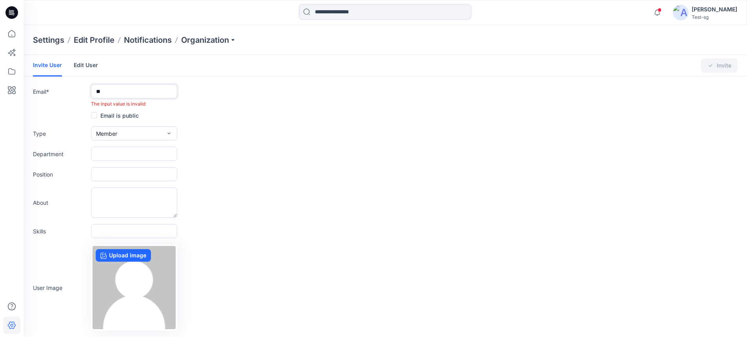
type input "*"
type input "**********"
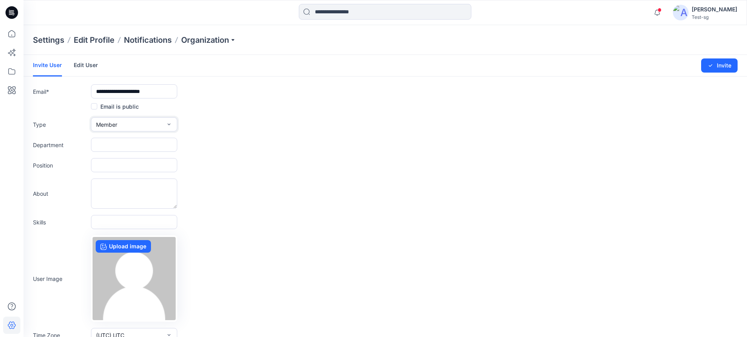
click at [126, 127] on button "Member" at bounding box center [134, 124] width 86 height 14
click at [123, 167] on button "Admin" at bounding box center [134, 174] width 83 height 16
click at [419, 68] on icon "submit" at bounding box center [710, 65] width 6 height 6
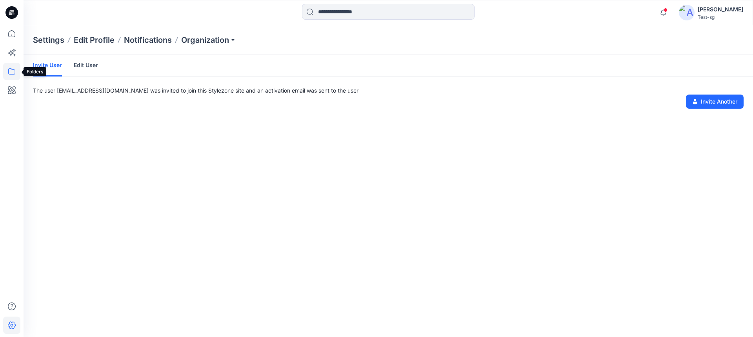
click at [11, 68] on icon at bounding box center [11, 71] width 17 height 17
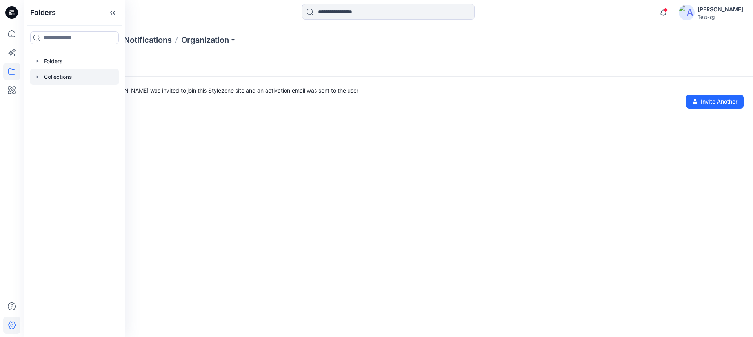
click at [52, 71] on div at bounding box center [74, 77] width 89 height 16
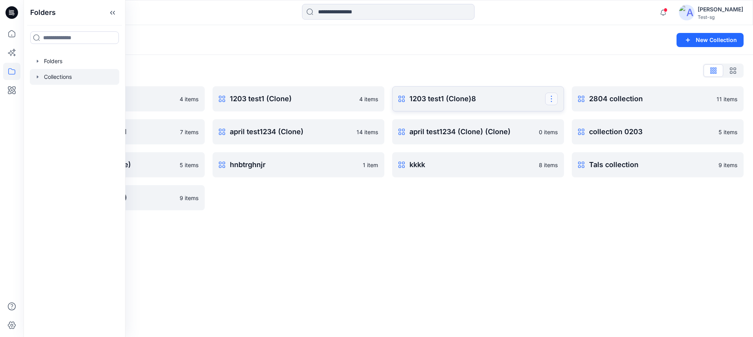
click at [419, 100] on button "button" at bounding box center [551, 99] width 13 height 13
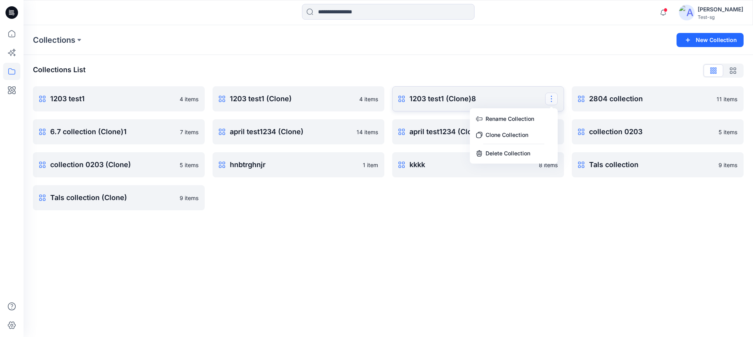
click at [419, 96] on p "1203 test1 (Clone)8" at bounding box center [477, 98] width 136 height 11
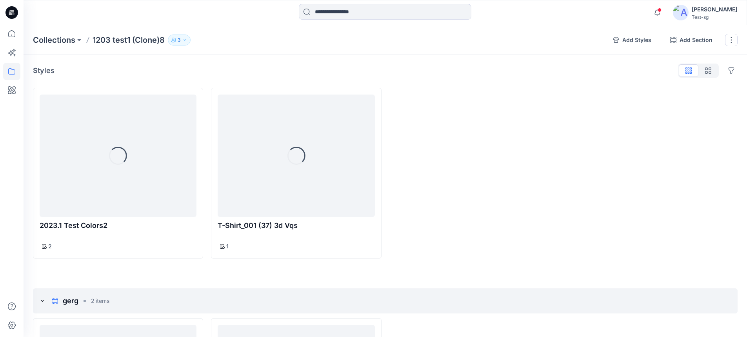
click at [185, 40] on icon "button" at bounding box center [184, 39] width 2 height 1
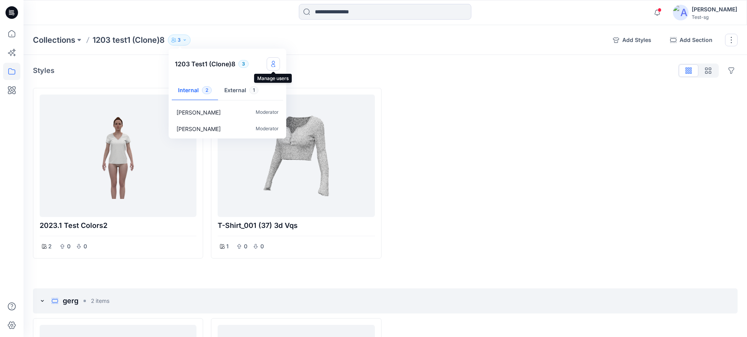
click at [272, 64] on icon "Manage users" at bounding box center [273, 65] width 4 height 3
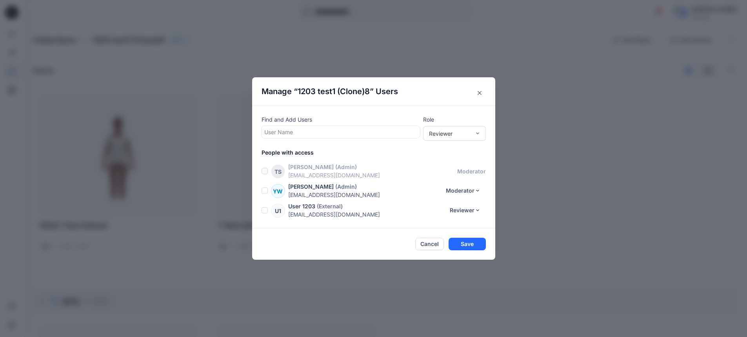
click at [310, 132] on div at bounding box center [340, 132] width 153 height 10
type input "****"
click at [293, 151] on p "[PERSON_NAME]" at bounding box center [301, 152] width 44 height 10
click at [419, 141] on div "Find and Add Users option [PERSON_NAME], selected. [PERSON_NAME] Role Reviewer …" at bounding box center [373, 166] width 243 height 123
click at [419, 138] on div "Reviewer" at bounding box center [454, 133] width 63 height 15
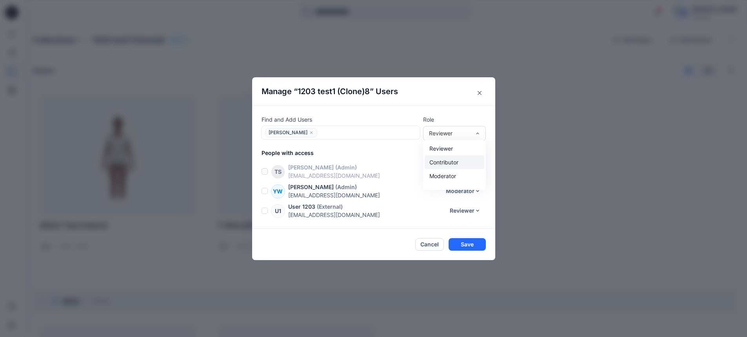
click at [419, 160] on div "Contributor" at bounding box center [455, 162] width 60 height 14
click at [419, 139] on div "Contributor" at bounding box center [454, 133] width 63 height 15
drag, startPoint x: 454, startPoint y: 171, endPoint x: 459, endPoint y: 204, distance: 33.3
click at [419, 171] on div "Moderator" at bounding box center [455, 176] width 60 height 14
click at [419, 247] on button "Save" at bounding box center [466, 244] width 37 height 13
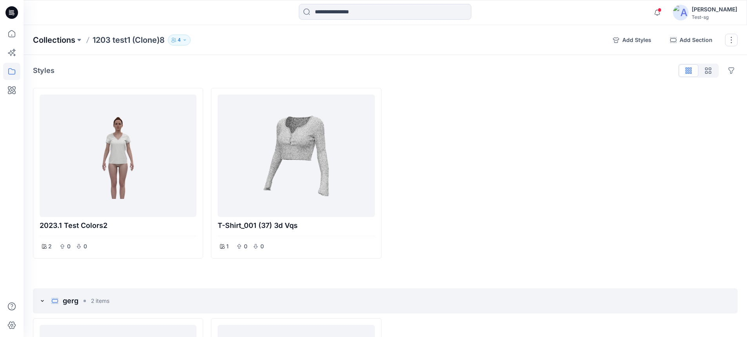
click at [58, 41] on p "Collections" at bounding box center [54, 39] width 42 height 11
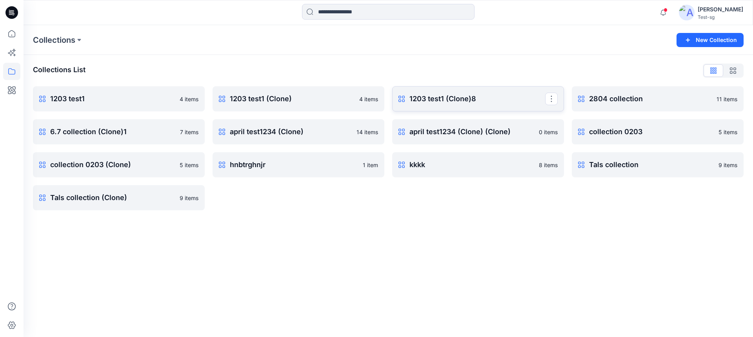
click at [419, 107] on link "1203 test1 (Clone)8 Rename Collection Clone Collection Delete Collection" at bounding box center [478, 98] width 172 height 25
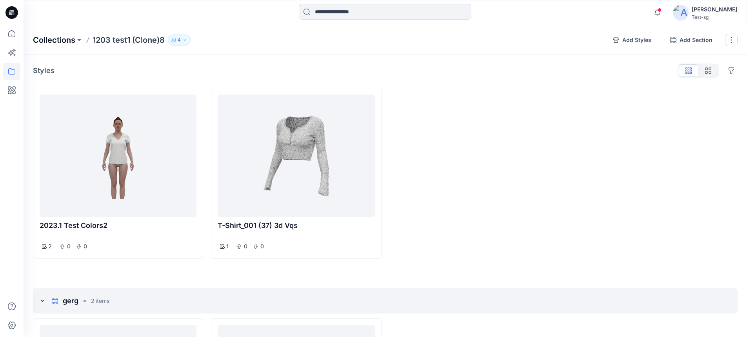
click at [49, 40] on p "Collections" at bounding box center [54, 39] width 42 height 11
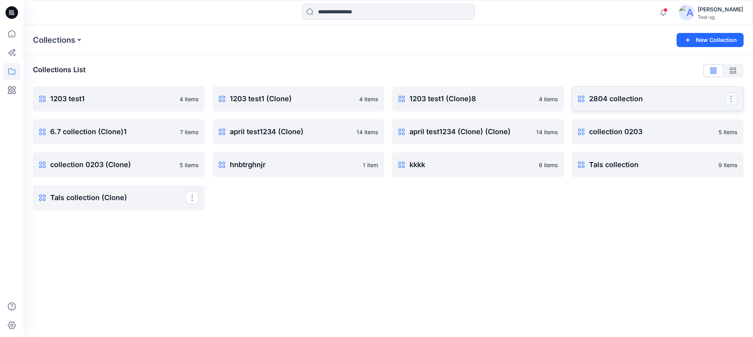
click at [731, 101] on button "button" at bounding box center [730, 99] width 13 height 13
click at [684, 138] on button "Clone Collection" at bounding box center [693, 134] width 85 height 15
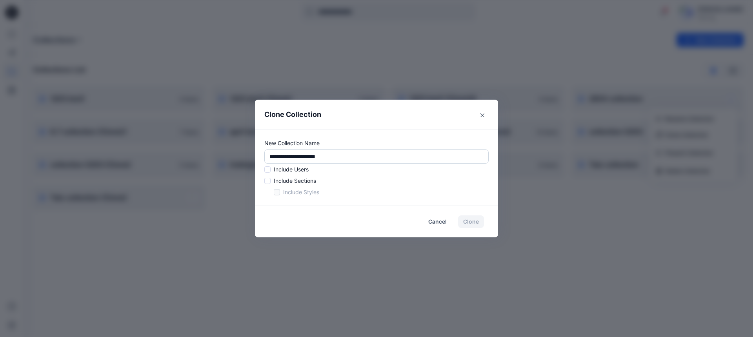
click at [351, 160] on input "**********" at bounding box center [376, 156] width 224 height 14
type input "**********"
click at [299, 172] on p "Include Users" at bounding box center [291, 169] width 35 height 8
click at [267, 170] on span at bounding box center [267, 169] width 6 height 6
click at [267, 180] on span at bounding box center [267, 181] width 6 height 6
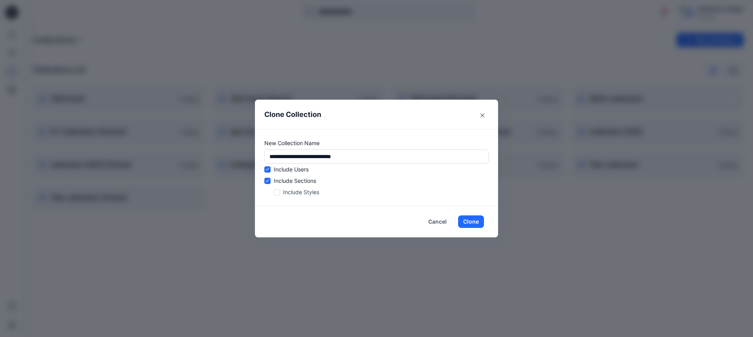
click at [277, 192] on span at bounding box center [277, 192] width 6 height 6
click at [475, 220] on button "Clone" at bounding box center [471, 221] width 26 height 13
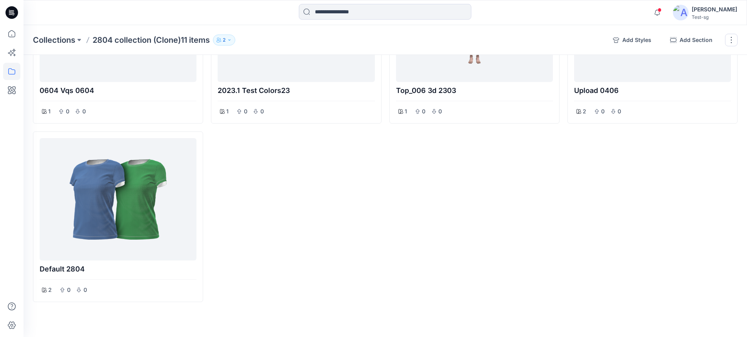
scroll to position [548, 0]
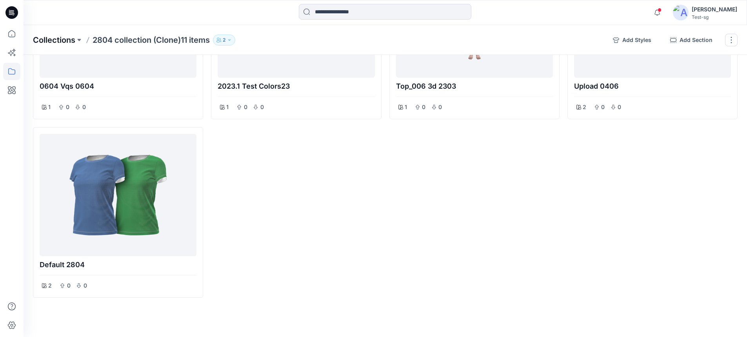
click at [60, 43] on p "Collections" at bounding box center [54, 39] width 42 height 11
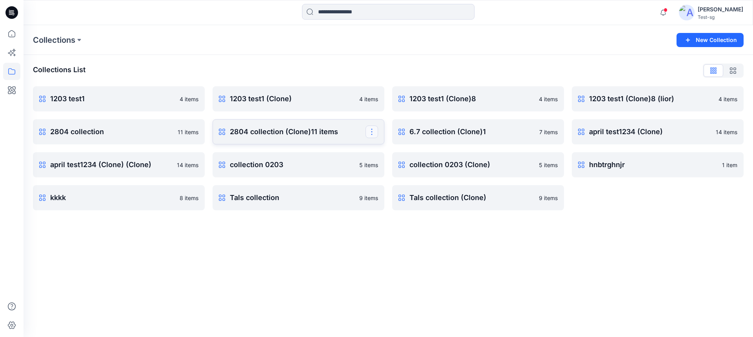
click at [374, 135] on button "button" at bounding box center [371, 131] width 13 height 13
click at [347, 203] on button "Delete Collection" at bounding box center [334, 203] width 85 height 15
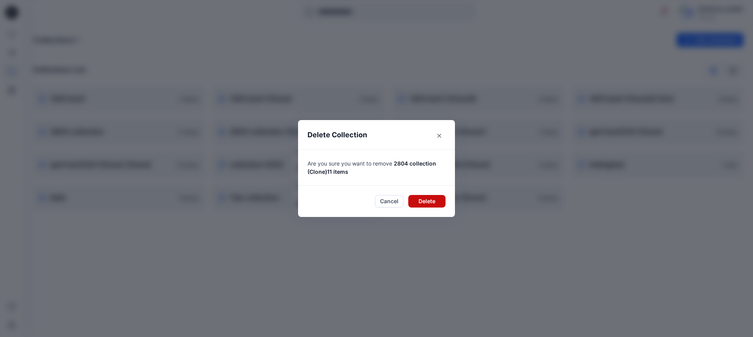
click at [428, 202] on button "Delete" at bounding box center [426, 201] width 37 height 13
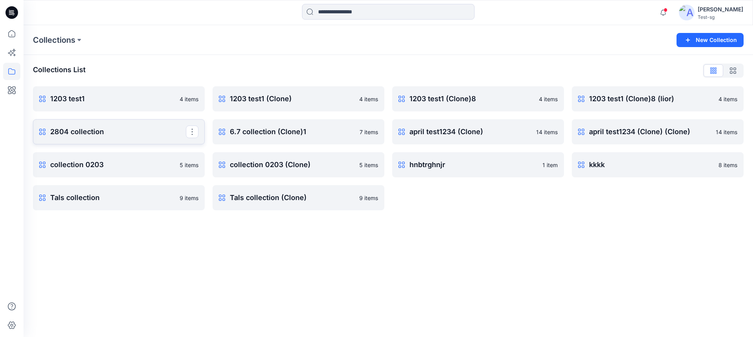
click at [132, 138] on link "2804 collection Rename Collection Clone Collection Present Collection Delete Co…" at bounding box center [119, 131] width 172 height 25
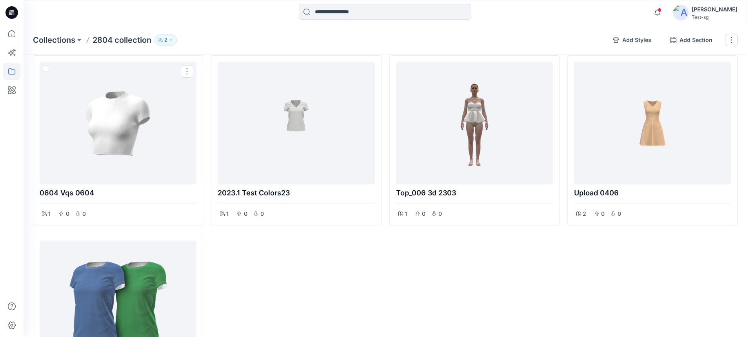
scroll to position [510, 0]
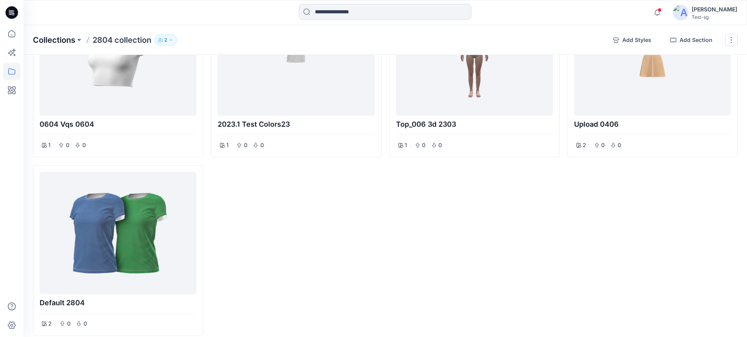
click at [63, 43] on p "Collections" at bounding box center [54, 39] width 42 height 11
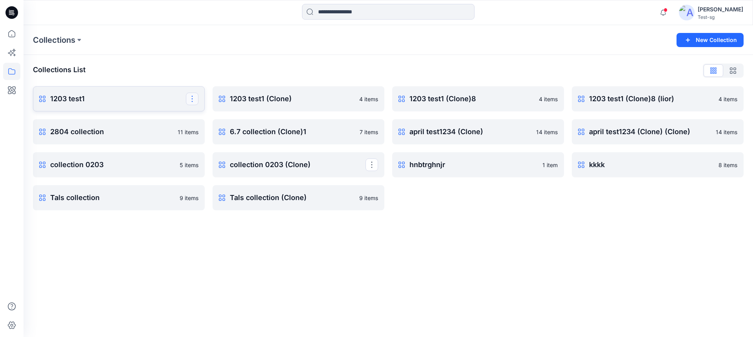
click at [188, 102] on button "button" at bounding box center [192, 99] width 13 height 13
click at [154, 131] on button "Clone Collection" at bounding box center [154, 134] width 85 height 15
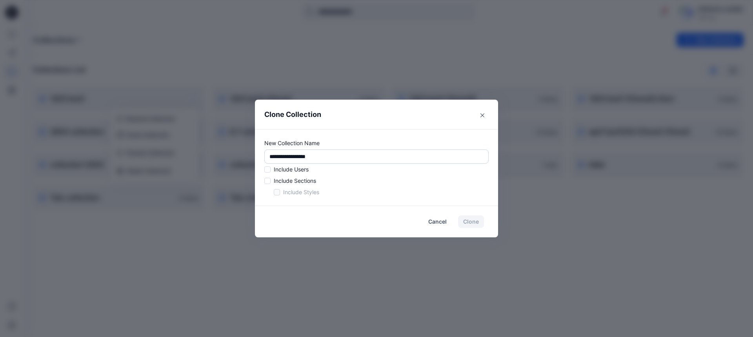
click at [341, 160] on input "**********" at bounding box center [376, 156] width 224 height 14
type input "**********"
click at [294, 172] on p "Include Users" at bounding box center [291, 169] width 35 height 8
click at [290, 172] on p "Include Users" at bounding box center [291, 169] width 35 height 8
click at [269, 172] on span at bounding box center [267, 169] width 6 height 6
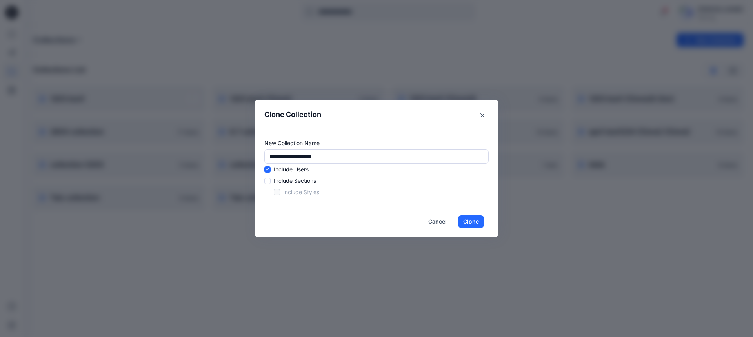
click at [270, 180] on span at bounding box center [267, 181] width 6 height 6
click at [278, 190] on span at bounding box center [277, 192] width 6 height 6
click at [475, 217] on button "Clone" at bounding box center [471, 221] width 26 height 13
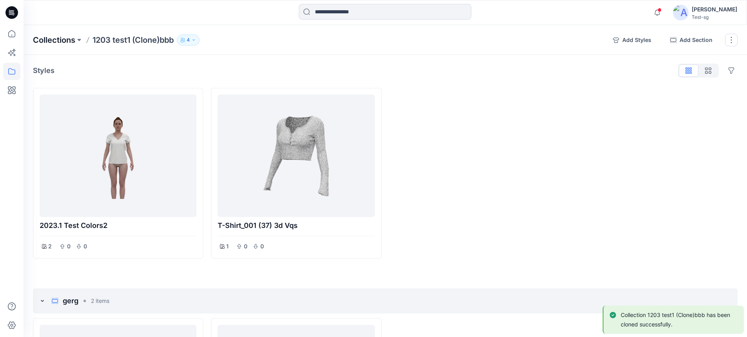
click at [59, 45] on p "Collections" at bounding box center [54, 39] width 42 height 11
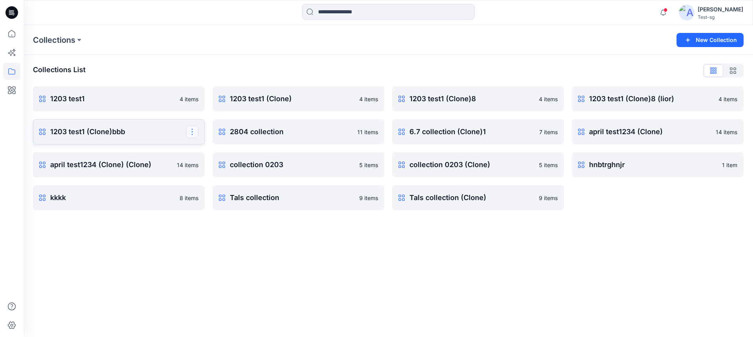
click at [194, 134] on button "button" at bounding box center [192, 131] width 13 height 13
click at [165, 202] on button "Delete Collection" at bounding box center [154, 203] width 85 height 15
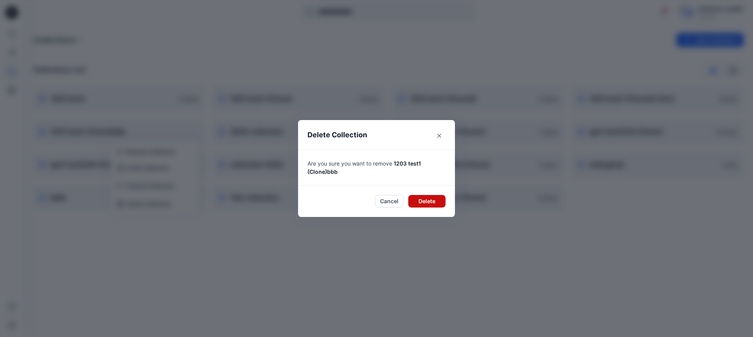
click at [439, 202] on button "Delete" at bounding box center [426, 201] width 37 height 13
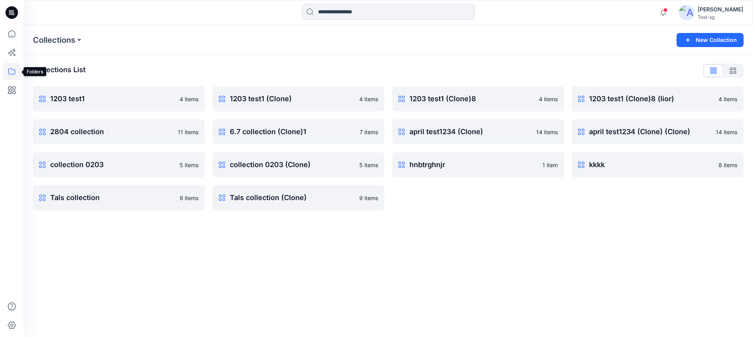
click at [12, 69] on icon at bounding box center [11, 71] width 17 height 17
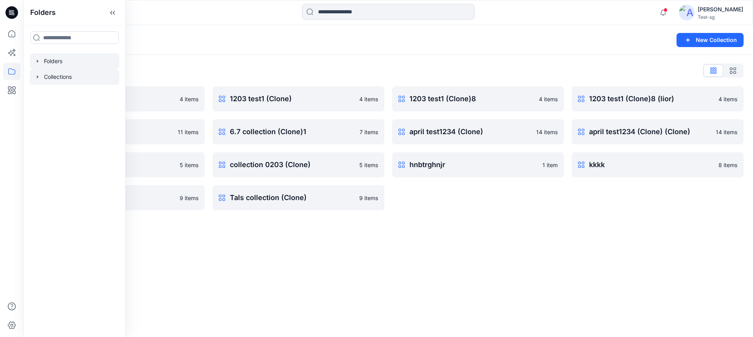
click at [59, 66] on div at bounding box center [74, 61] width 89 height 16
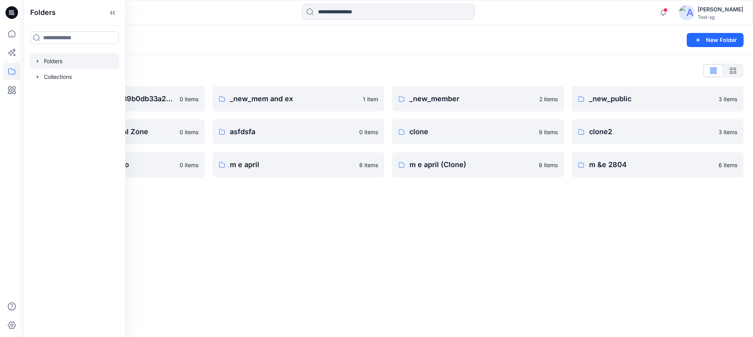
click at [180, 187] on div "Folders New Folder Folders List __chat-5ff18ee9e67939b0db33a25f-5ff19b5ae67939b…" at bounding box center [388, 181] width 729 height 312
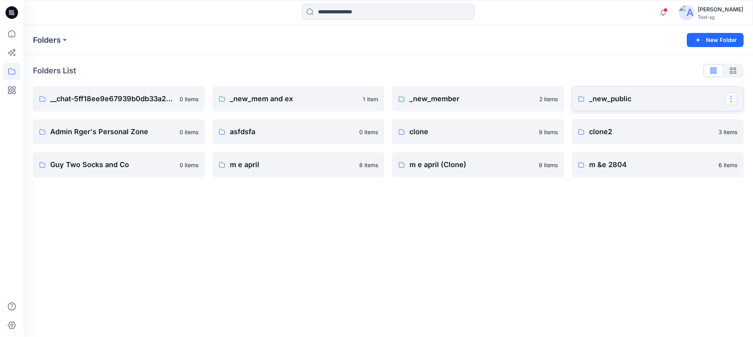
click at [728, 100] on button "button" at bounding box center [730, 99] width 13 height 13
click at [622, 100] on p "_new_public" at bounding box center [657, 98] width 136 height 11
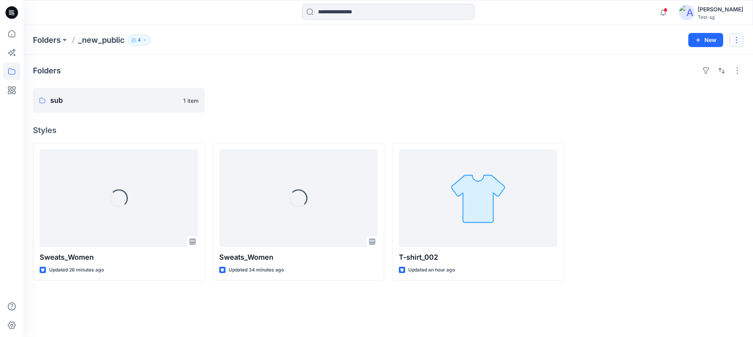
click at [740, 42] on button "button" at bounding box center [736, 40] width 14 height 14
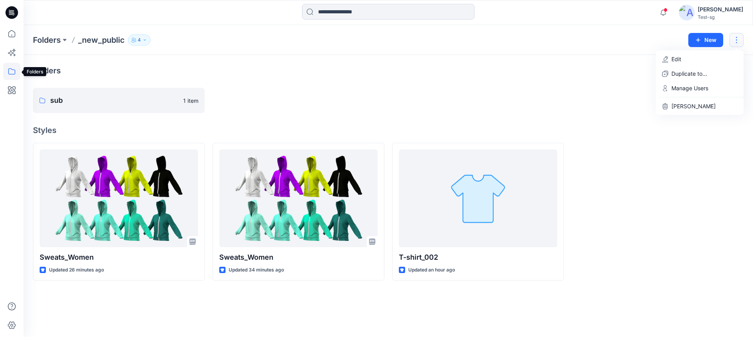
click at [11, 71] on icon at bounding box center [11, 71] width 17 height 17
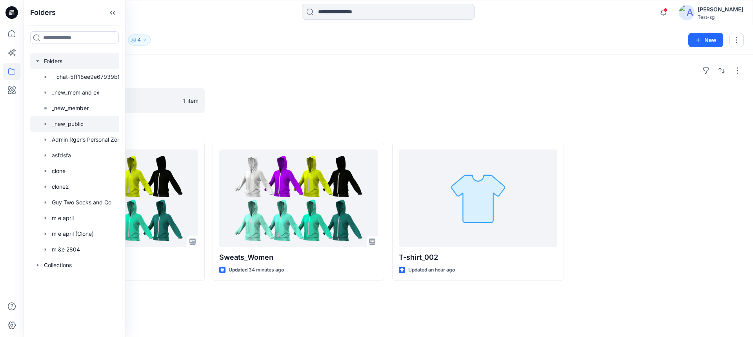
click at [54, 61] on div at bounding box center [85, 61] width 110 height 16
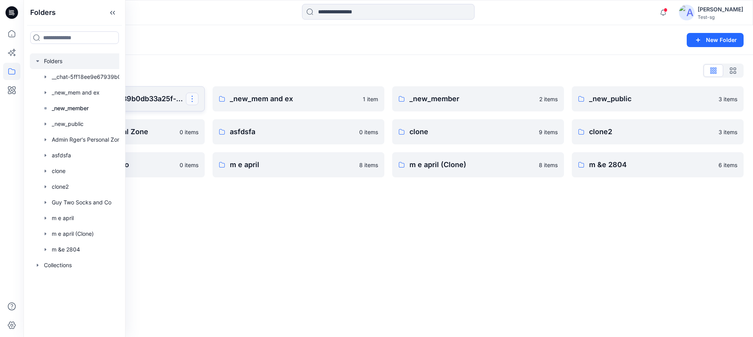
click at [191, 100] on button "button" at bounding box center [192, 99] width 13 height 13
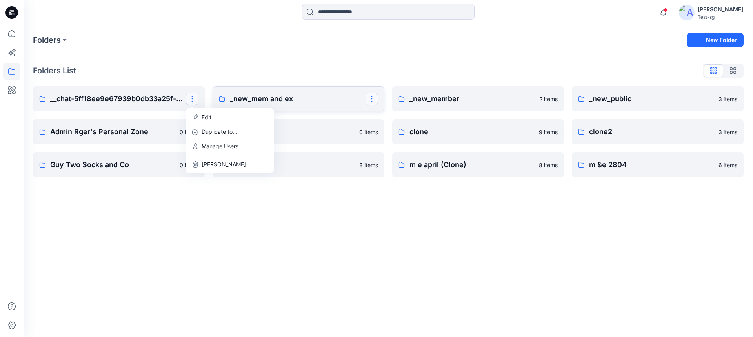
click at [374, 103] on button "button" at bounding box center [371, 99] width 13 height 13
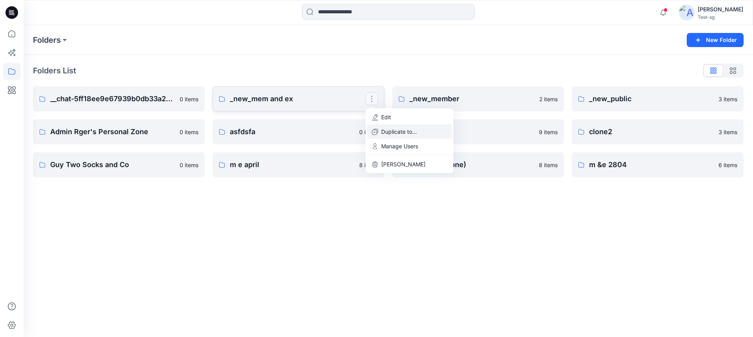
click at [391, 129] on p "Duplicate to..." at bounding box center [399, 131] width 36 height 8
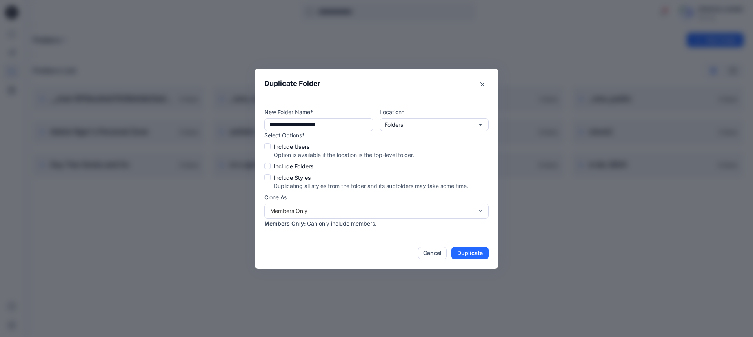
click at [265, 148] on span at bounding box center [267, 146] width 6 height 6
click at [266, 171] on div "Select Options* Include Users Option is available if the location is the top-le…" at bounding box center [366, 160] width 204 height 59
click at [268, 165] on span at bounding box center [267, 166] width 6 height 6
click at [267, 176] on span at bounding box center [267, 177] width 6 height 6
click at [348, 127] on input "**********" at bounding box center [318, 124] width 109 height 13
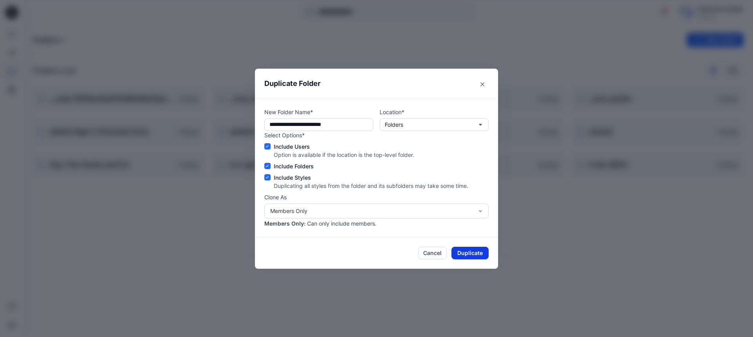
type input "**********"
click at [459, 251] on button "Duplicate" at bounding box center [469, 253] width 37 height 13
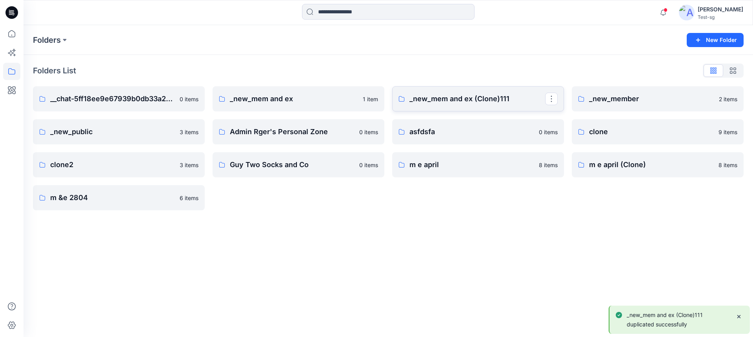
click at [472, 105] on link "_new_mem and ex (Clone)111" at bounding box center [478, 98] width 172 height 25
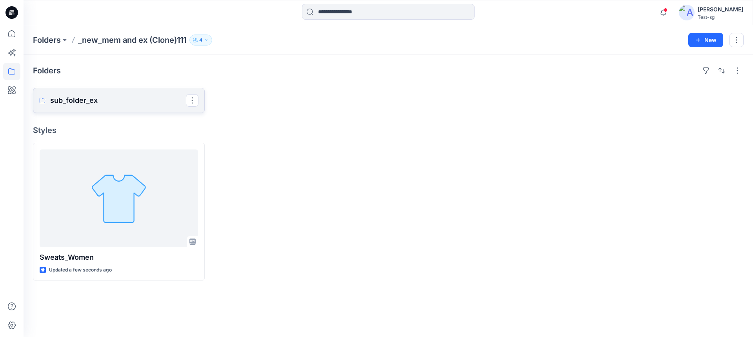
click at [105, 101] on p "sub_folder_ex" at bounding box center [118, 100] width 136 height 11
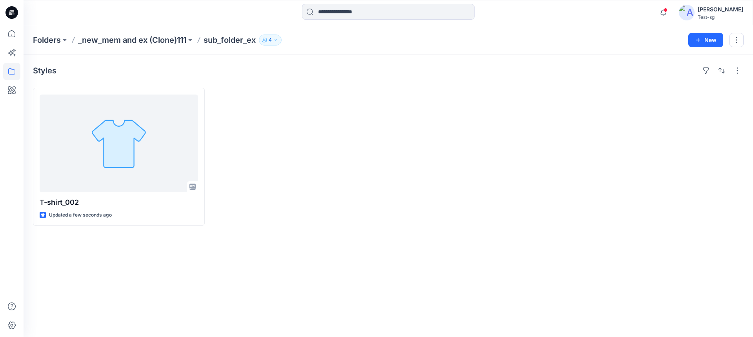
click at [160, 43] on p "_new_mem and ex (Clone)111" at bounding box center [132, 39] width 108 height 11
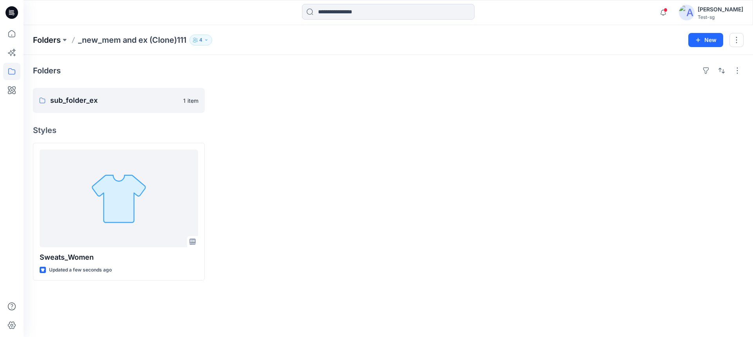
click at [35, 40] on p "Folders" at bounding box center [47, 39] width 28 height 11
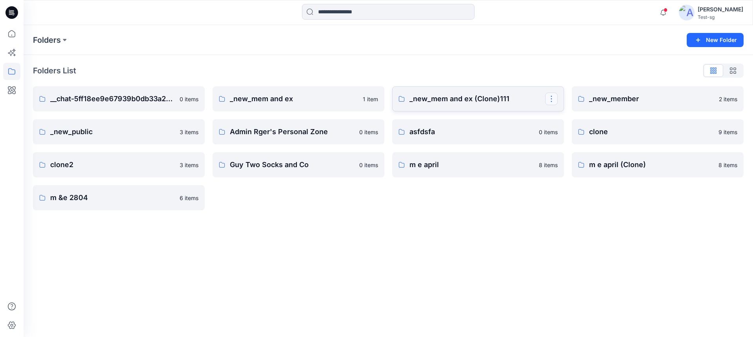
click at [554, 102] on button "button" at bounding box center [551, 99] width 13 height 13
click at [561, 167] on p "Delete Folder" at bounding box center [583, 164] width 44 height 8
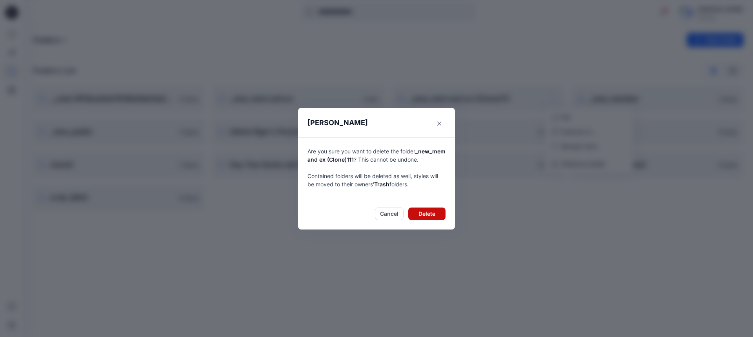
click at [433, 217] on button "Delete" at bounding box center [426, 213] width 37 height 13
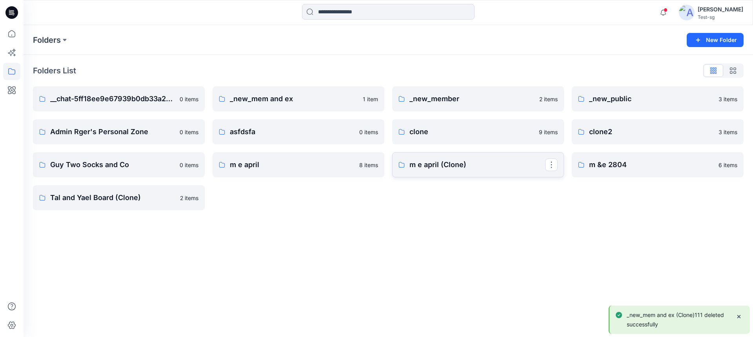
click at [470, 174] on link "m e april (Clone)" at bounding box center [478, 164] width 172 height 25
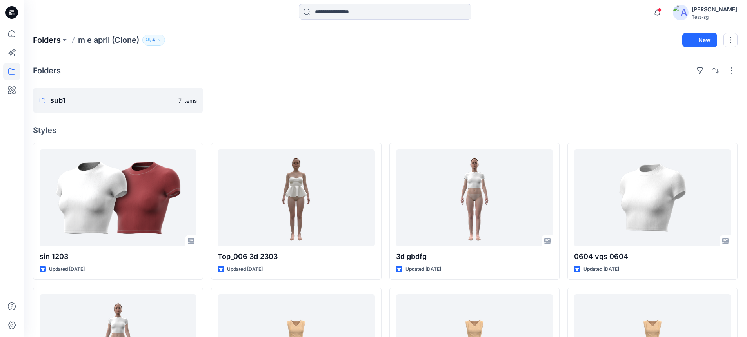
click at [47, 38] on p "Folders" at bounding box center [47, 39] width 28 height 11
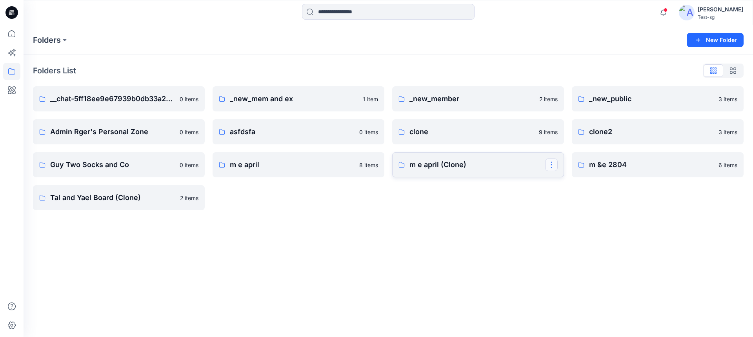
click at [554, 165] on button "button" at bounding box center [551, 164] width 13 height 13
click at [565, 203] on button "Duplicate to..." at bounding box center [588, 197] width 85 height 15
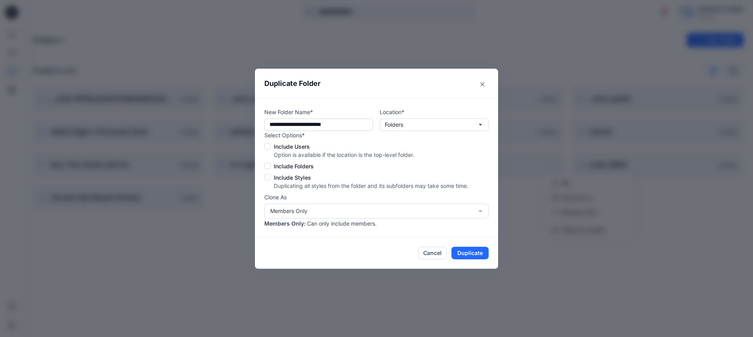
click at [340, 127] on input "**********" at bounding box center [318, 124] width 109 height 13
type input "**********"
click at [270, 147] on span at bounding box center [267, 146] width 6 height 6
click at [269, 171] on div "Select Options* Include Users Option is available if the location is the top-le…" at bounding box center [366, 160] width 204 height 59
click at [269, 166] on span at bounding box center [267, 166] width 6 height 6
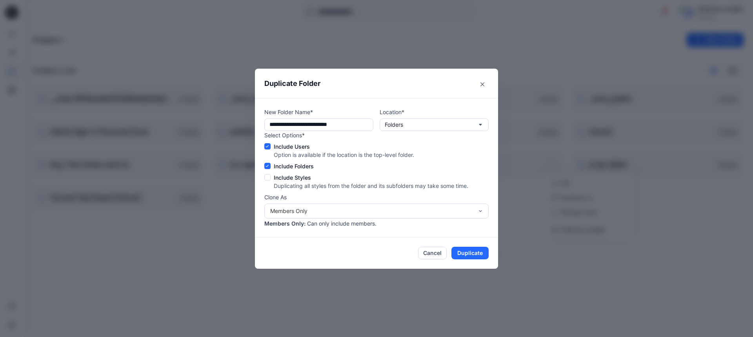
click at [268, 179] on span at bounding box center [267, 177] width 6 height 6
click at [464, 252] on button "Duplicate" at bounding box center [469, 253] width 37 height 13
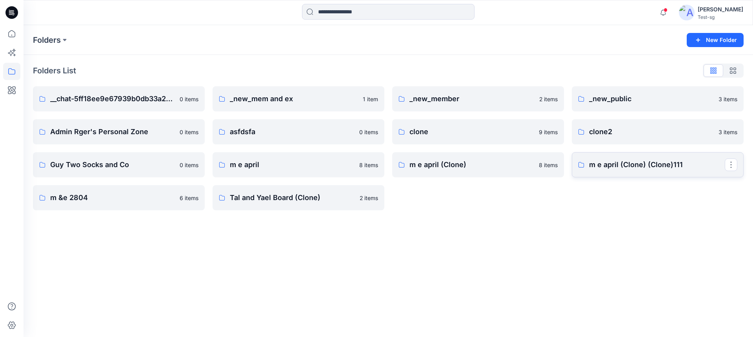
click at [639, 170] on p "m e april (Clone) (Clone)111" at bounding box center [657, 164] width 136 height 11
click at [599, 170] on p "m e april (Clone) (Clone)111" at bounding box center [657, 164] width 136 height 11
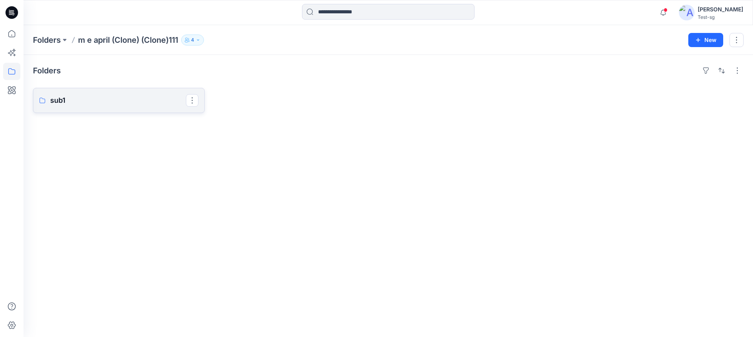
click at [119, 109] on link "sub1" at bounding box center [119, 100] width 172 height 25
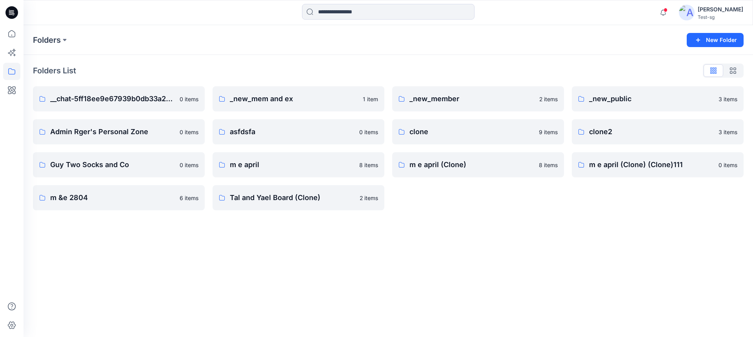
click at [567, 216] on div "Folders List __chat-5ff18ee9e67939b0db33a25f-5ff19b5ae67939b0db33a2c5 0 items A…" at bounding box center [388, 137] width 729 height 165
click at [631, 173] on link "m e april (Clone) (Clone)111" at bounding box center [657, 164] width 172 height 25
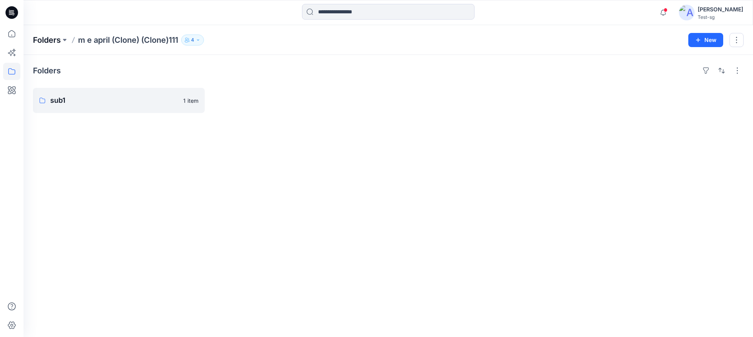
click at [55, 39] on p "Folders" at bounding box center [47, 39] width 28 height 11
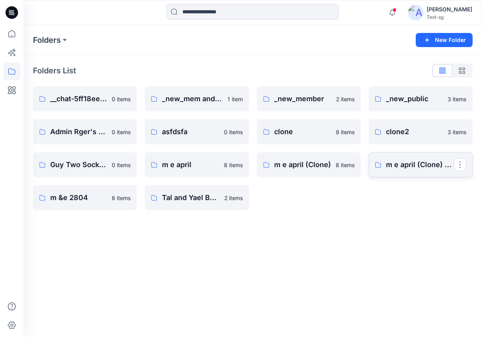
click at [423, 170] on p "m e april (Clone) (Clone)111" at bounding box center [420, 164] width 68 height 11
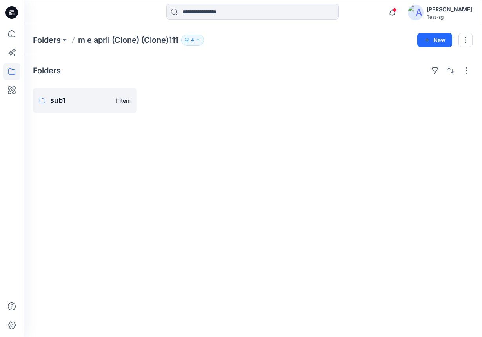
click at [133, 39] on p "m e april (Clone) (Clone)111" at bounding box center [128, 39] width 100 height 11
click at [54, 40] on p "Folders" at bounding box center [47, 39] width 28 height 11
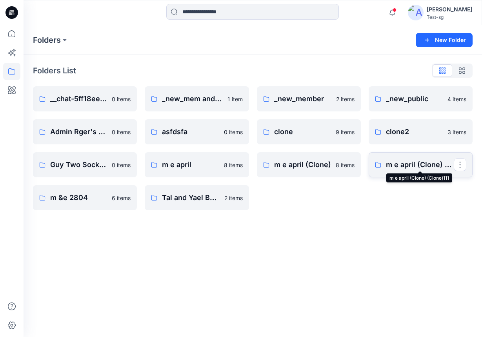
click at [408, 169] on p "m e april (Clone) (Clone)111" at bounding box center [420, 164] width 68 height 11
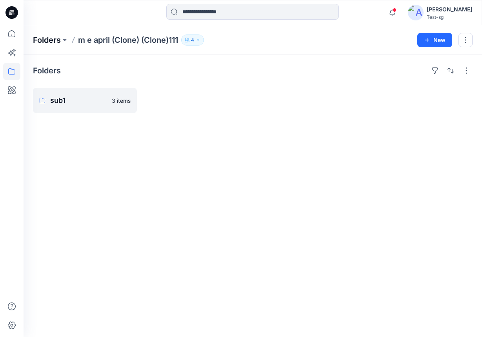
click at [55, 43] on p "Folders" at bounding box center [47, 39] width 28 height 11
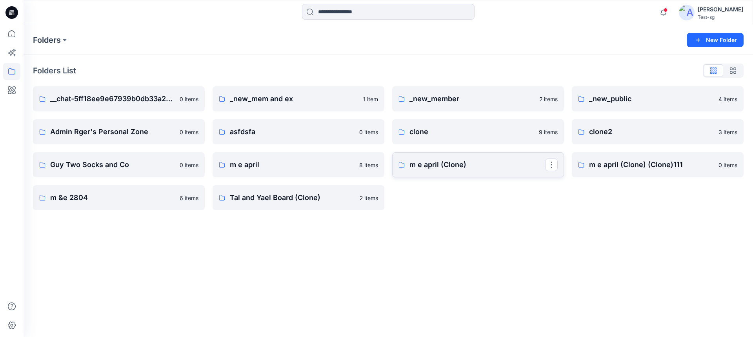
click at [489, 176] on link "m e april (Clone)" at bounding box center [478, 164] width 172 height 25
click at [618, 169] on p "m e april (Clone) (Clone)111" at bounding box center [657, 164] width 136 height 11
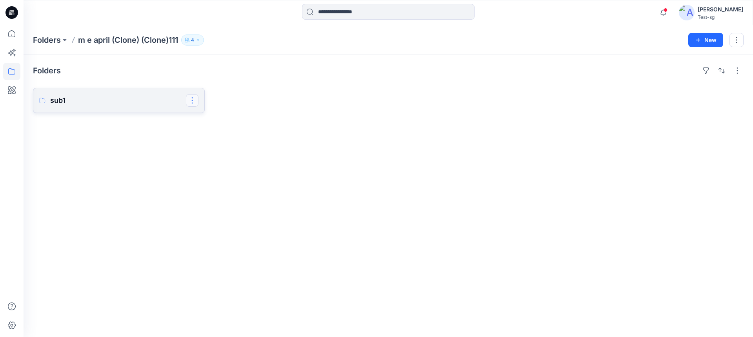
click at [192, 100] on button "button" at bounding box center [192, 100] width 13 height 13
click at [134, 100] on p "sub1" at bounding box center [118, 100] width 136 height 11
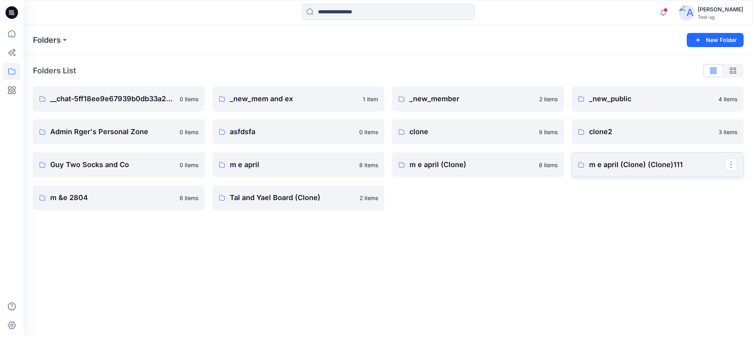
click at [613, 165] on p "m e april (Clone) (Clone)111" at bounding box center [657, 164] width 136 height 11
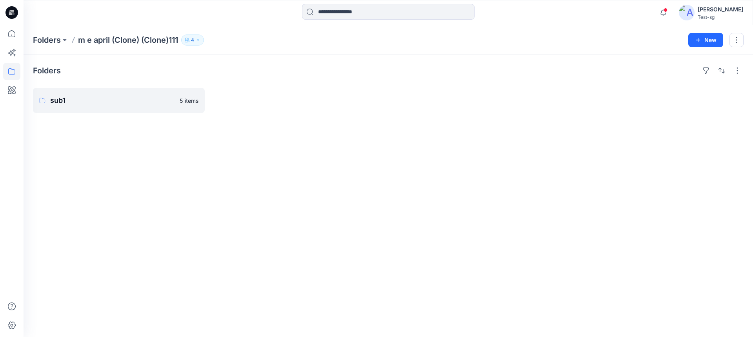
click at [107, 38] on p "m e april (Clone) (Clone)111" at bounding box center [128, 39] width 100 height 11
click at [53, 38] on p "Folders" at bounding box center [47, 39] width 28 height 11
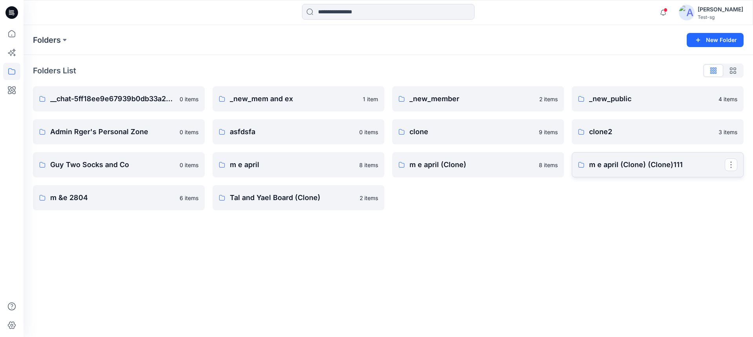
click at [619, 168] on p "m e april (Clone) (Clone)111" at bounding box center [657, 164] width 136 height 11
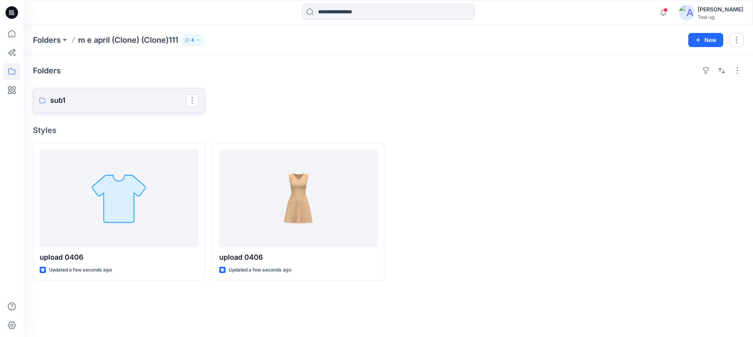
click at [103, 100] on p "sub1" at bounding box center [118, 100] width 136 height 11
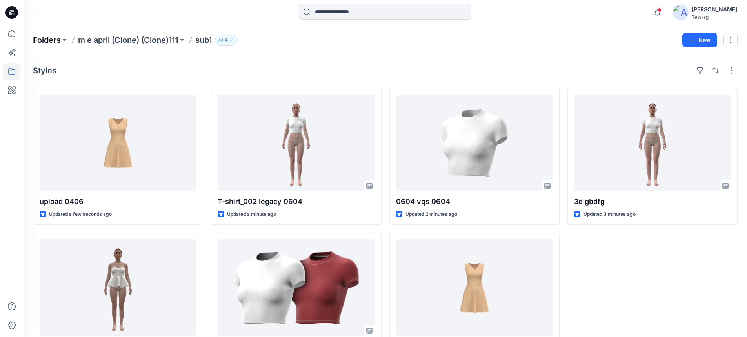
click at [44, 40] on p "Folders" at bounding box center [47, 39] width 28 height 11
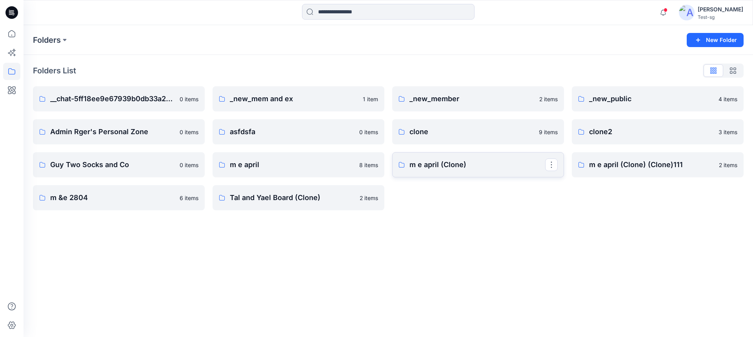
click at [452, 164] on p "m e april (Clone)" at bounding box center [477, 164] width 136 height 11
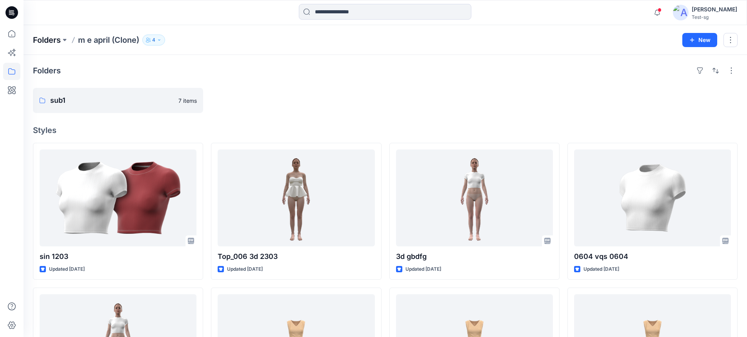
click at [48, 43] on p "Folders" at bounding box center [47, 39] width 28 height 11
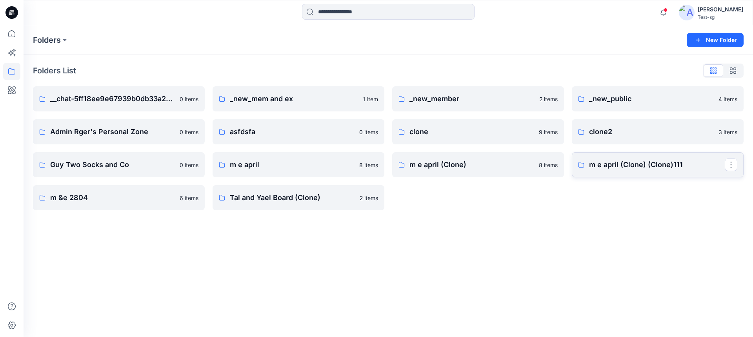
click at [637, 170] on link "m e april (Clone) (Clone)111" at bounding box center [657, 164] width 172 height 25
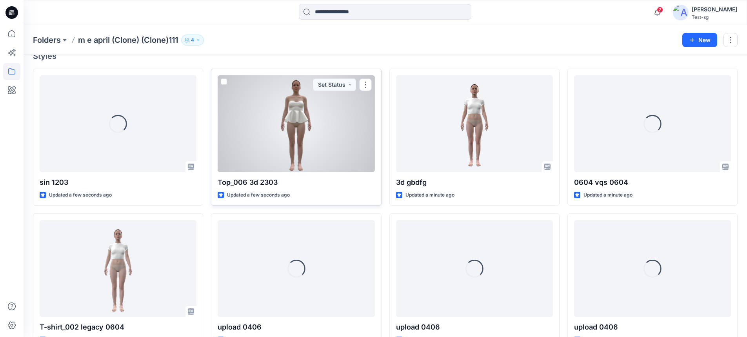
scroll to position [97, 0]
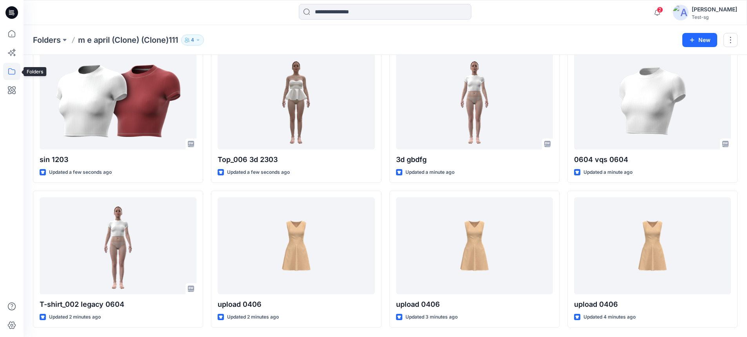
click at [12, 69] on icon at bounding box center [11, 71] width 7 height 6
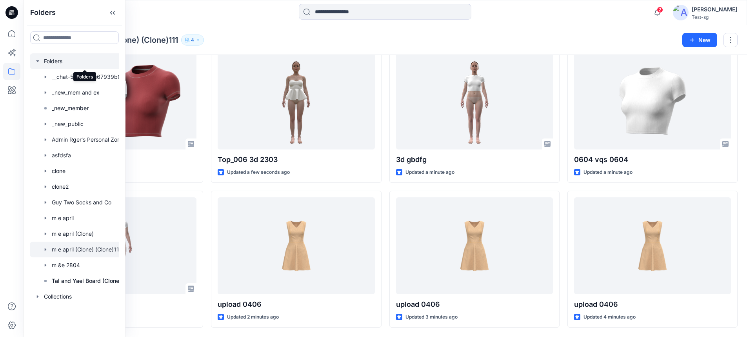
click at [62, 65] on div at bounding box center [85, 61] width 110 height 16
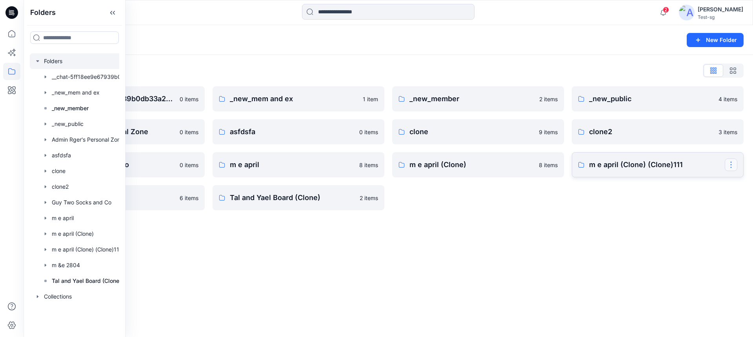
click at [728, 164] on button "button" at bounding box center [730, 164] width 13 height 13
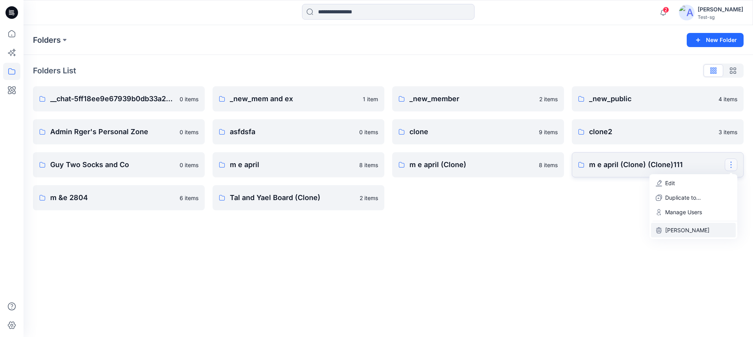
click at [673, 227] on p "[PERSON_NAME]" at bounding box center [687, 230] width 44 height 8
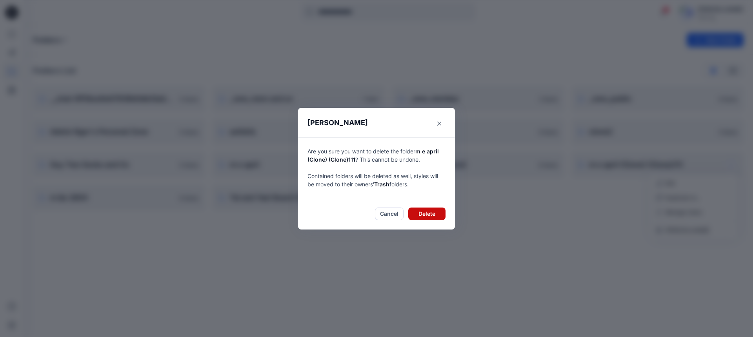
click at [428, 213] on button "Delete" at bounding box center [426, 213] width 37 height 13
